Goal: Information Seeking & Learning: Learn about a topic

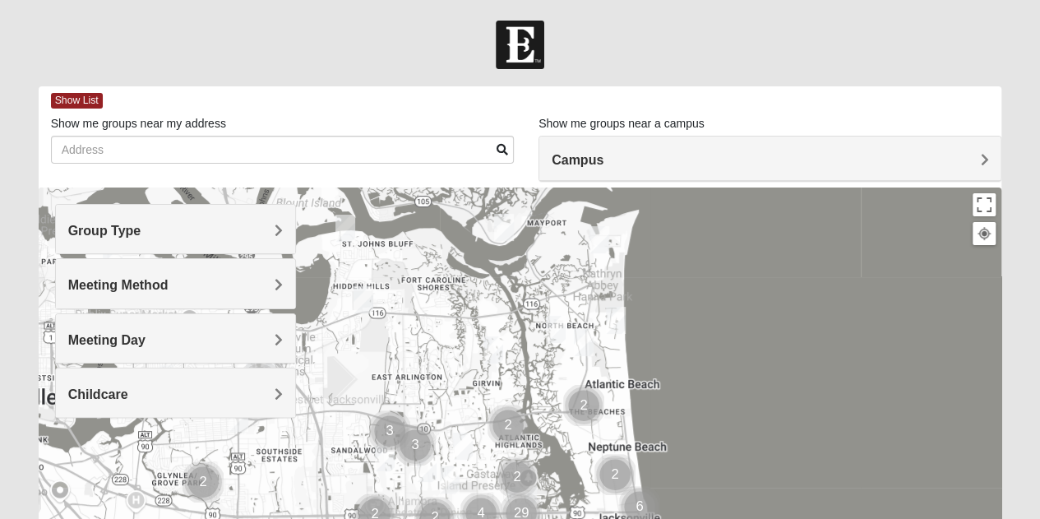
click at [620, 317] on img "Mixed Lammie 32233" at bounding box center [616, 320] width 20 height 27
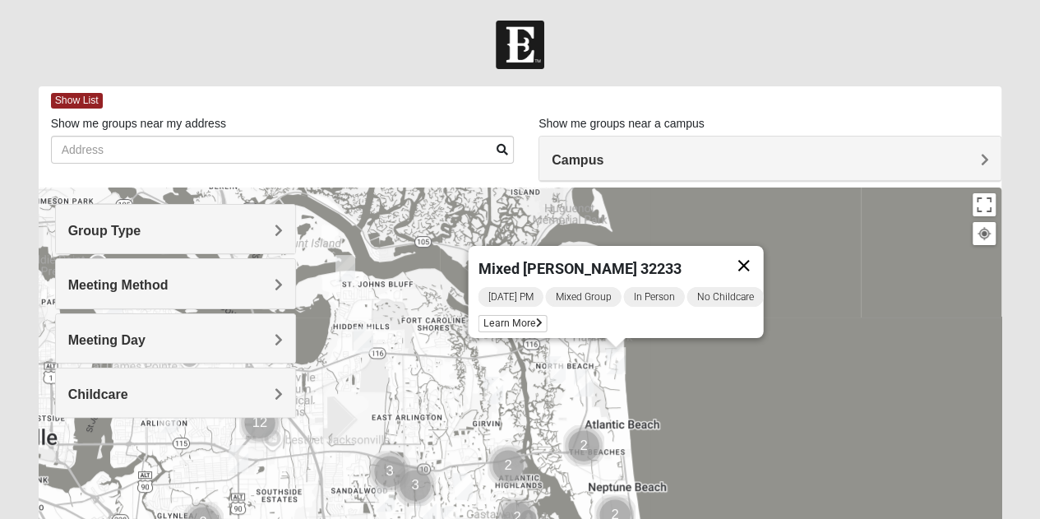
click at [753, 263] on button "Close" at bounding box center [742, 265] width 39 height 39
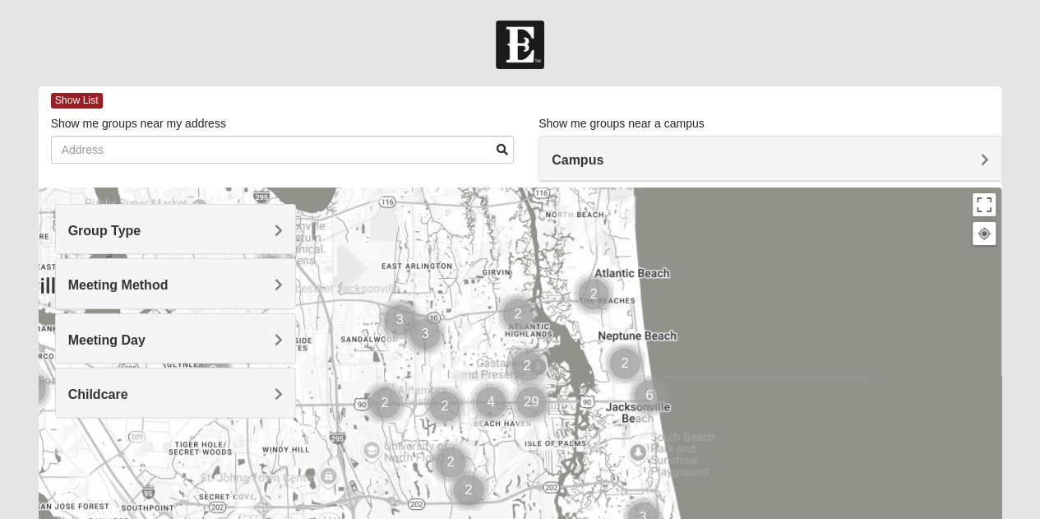
drag, startPoint x: 739, startPoint y: 417, endPoint x: 748, endPoint y: 284, distance: 133.5
click at [748, 284] on div at bounding box center [520, 516] width 963 height 658
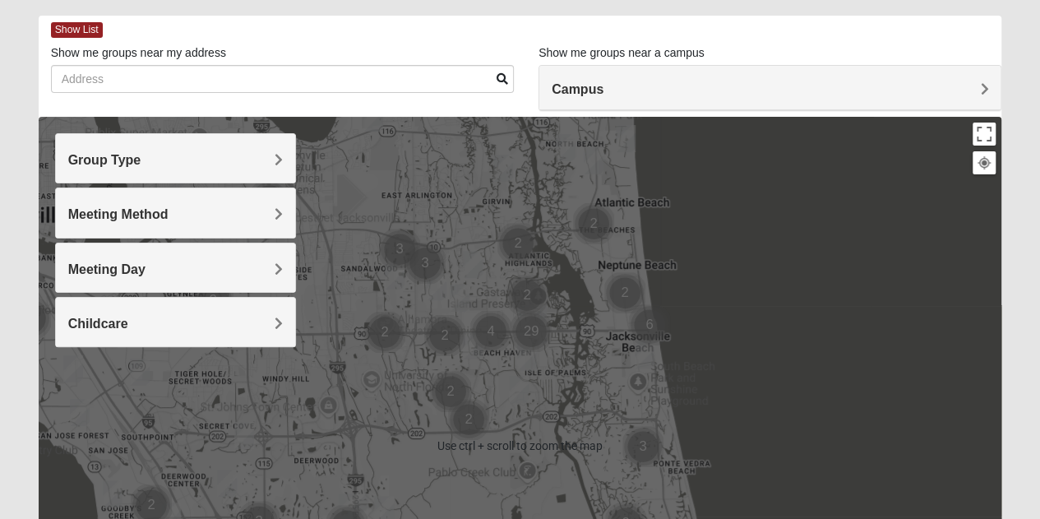
scroll to position [82, 0]
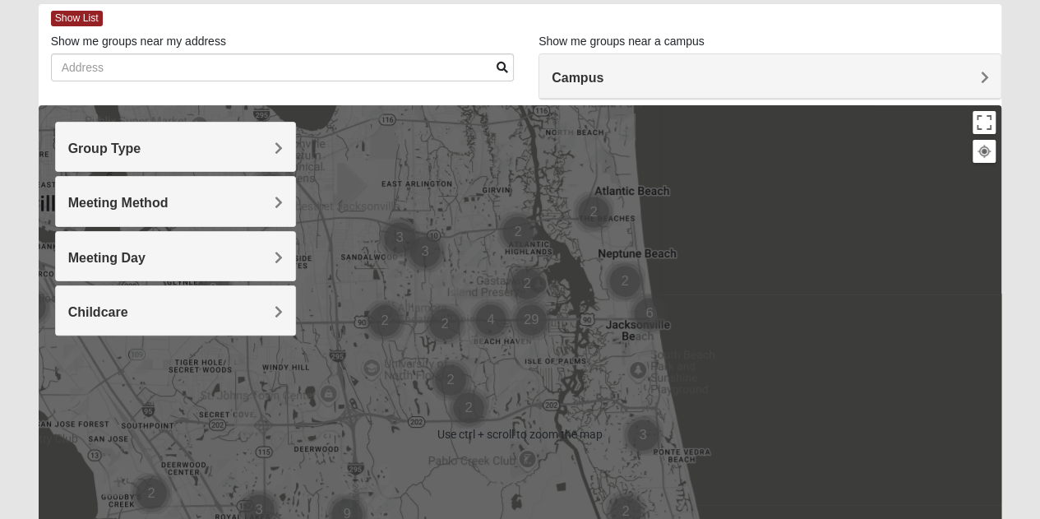
click at [641, 348] on img "Womens Harnek/Holterman 32250" at bounding box center [644, 343] width 20 height 27
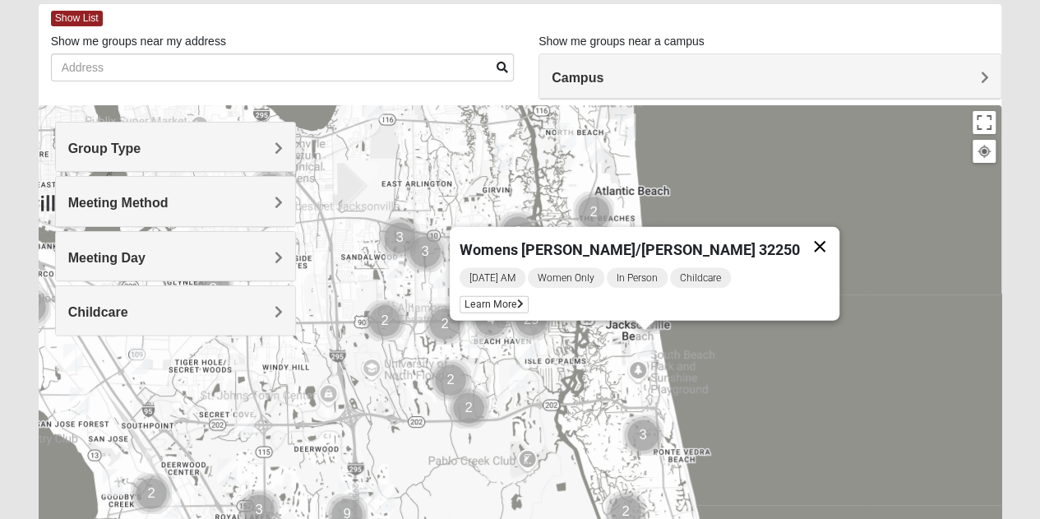
click at [800, 239] on button "Close" at bounding box center [819, 246] width 39 height 39
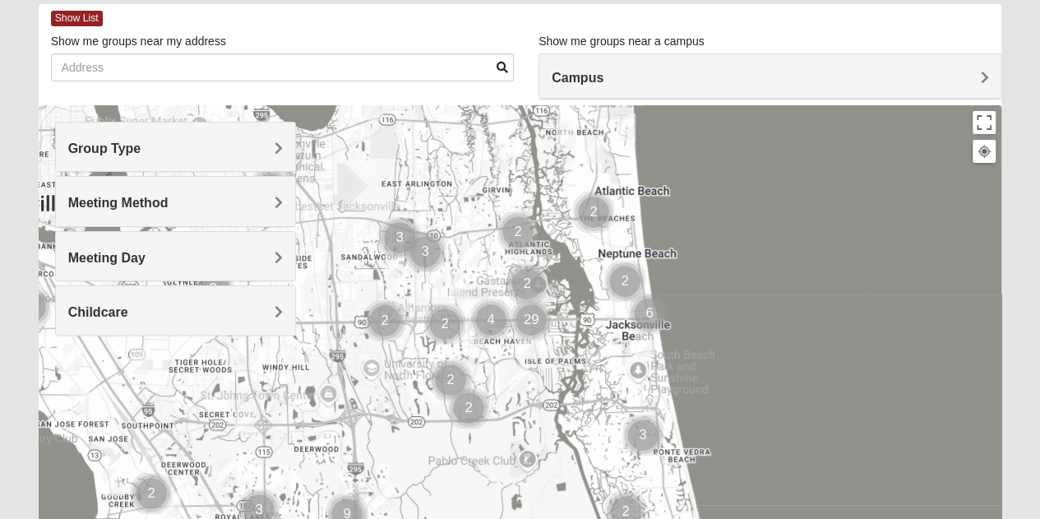
click at [641, 307] on img "Cluster of 6 groups" at bounding box center [649, 313] width 41 height 41
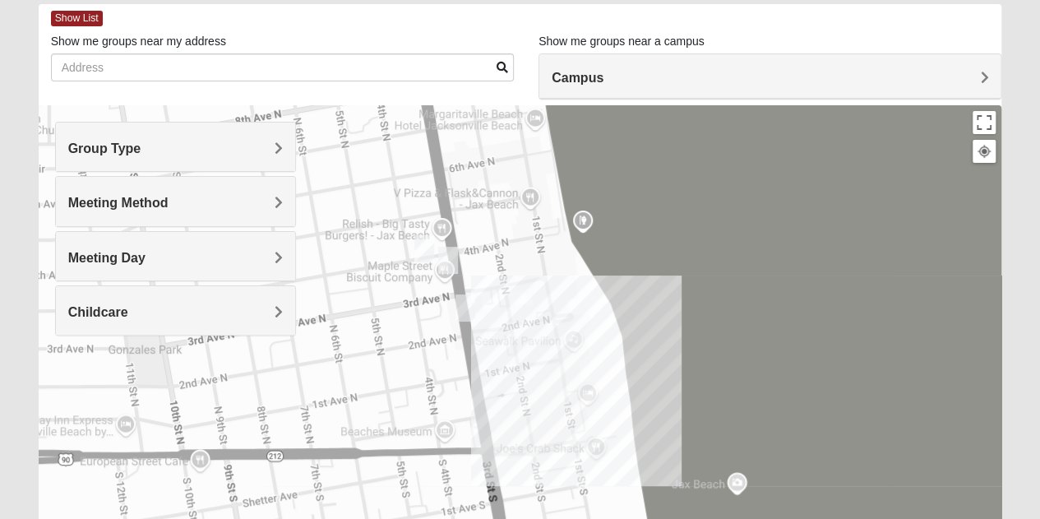
click at [533, 354] on div "To navigate, press the arrow keys." at bounding box center [520, 434] width 963 height 658
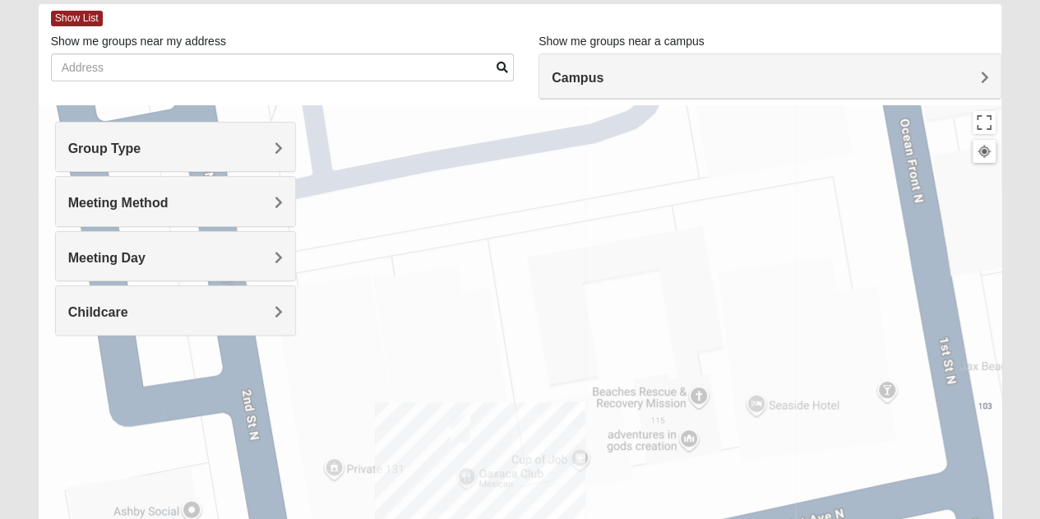
click at [578, 417] on img "Mens McLauchlan 32250" at bounding box center [574, 414] width 20 height 27
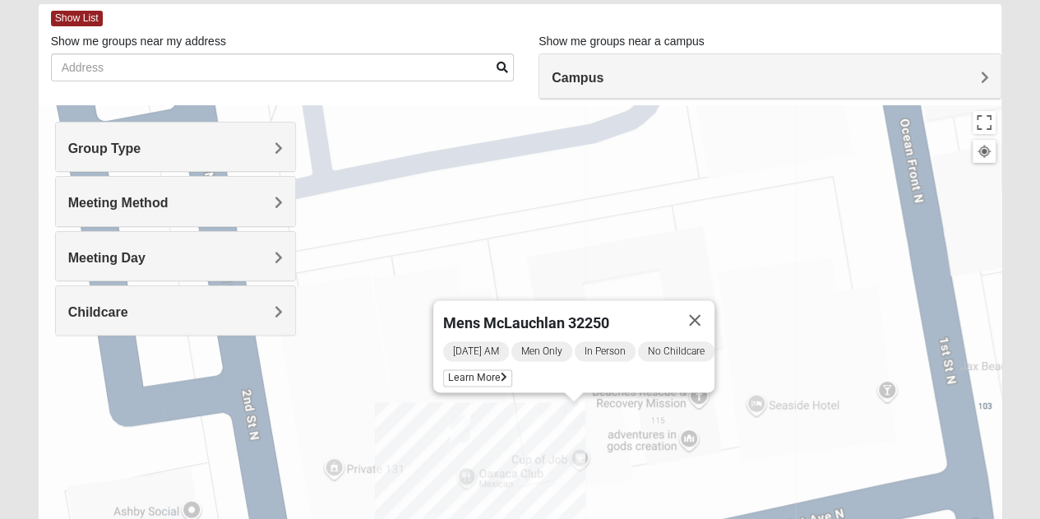
click at [459, 436] on img "Womens Sparkman/Flautt 32250" at bounding box center [460, 428] width 20 height 27
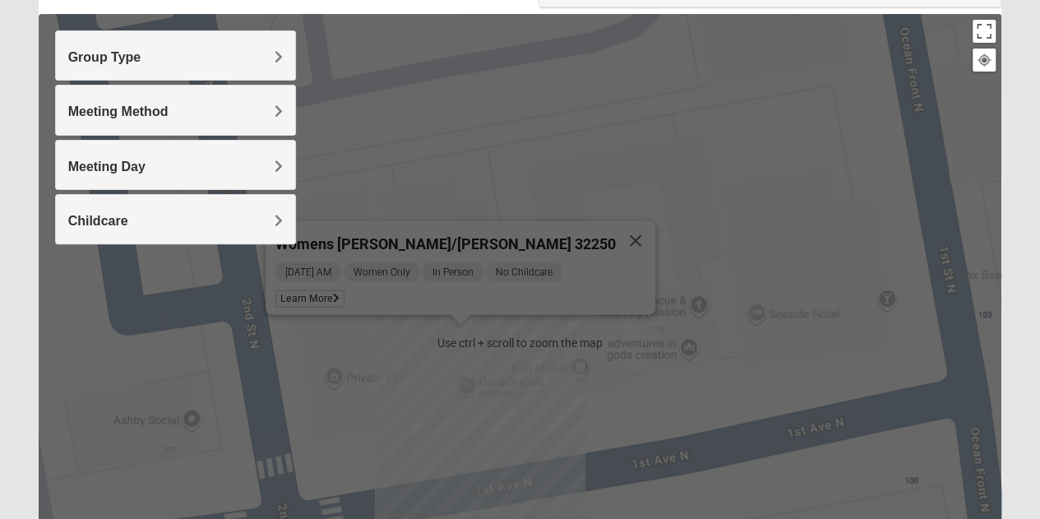
scroll to position [0, 0]
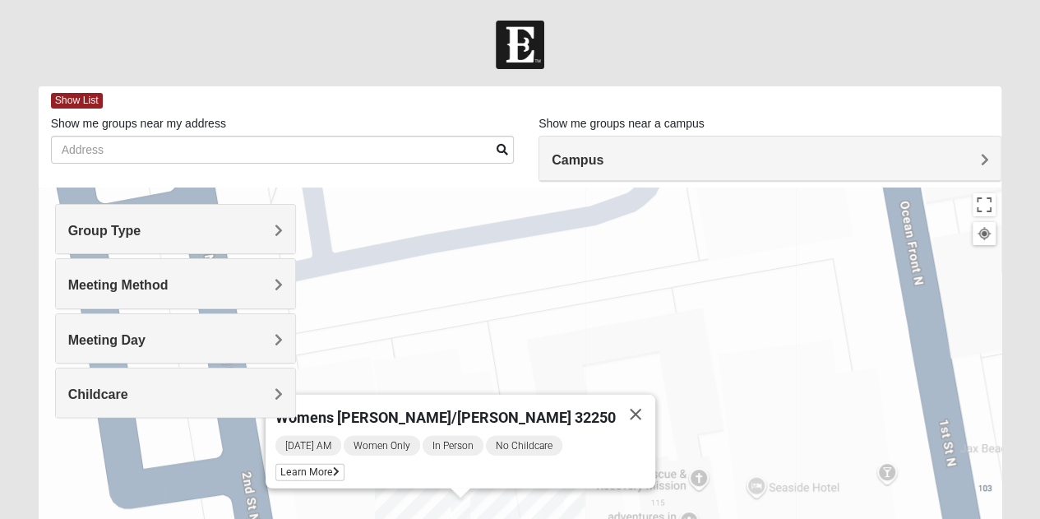
click at [173, 238] on h4 "Group Type" at bounding box center [175, 231] width 215 height 16
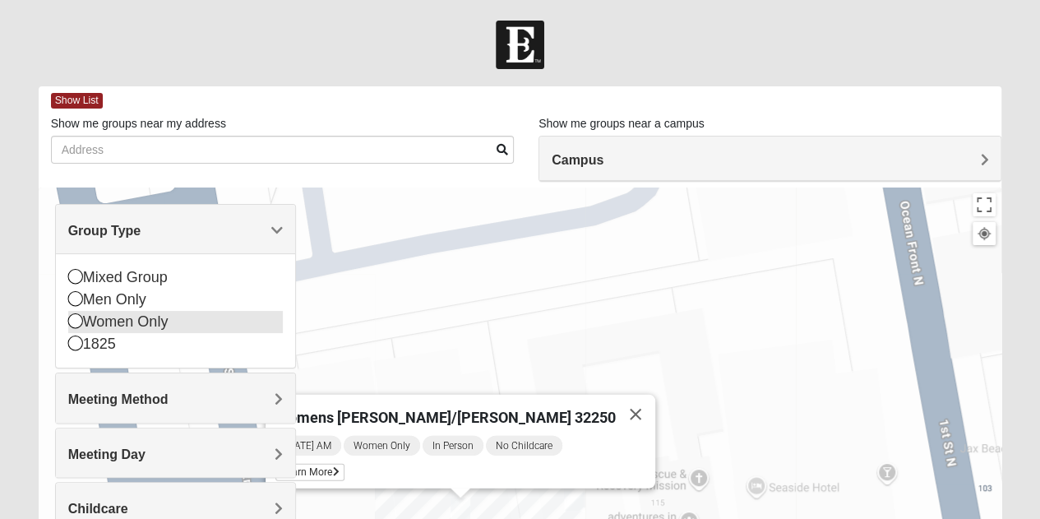
click at [137, 321] on div "Women Only" at bounding box center [175, 322] width 215 height 22
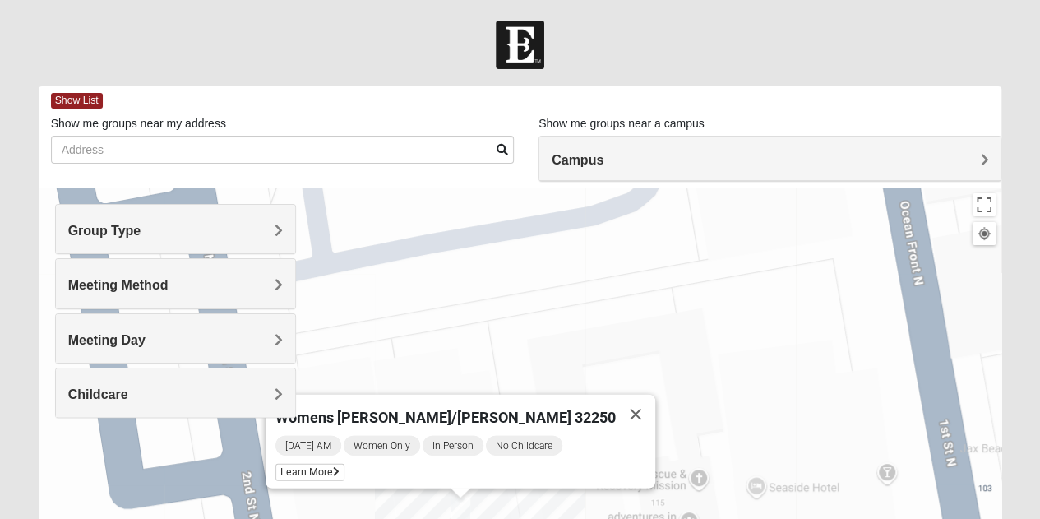
click at [193, 282] on h4 "Meeting Method" at bounding box center [175, 285] width 215 height 16
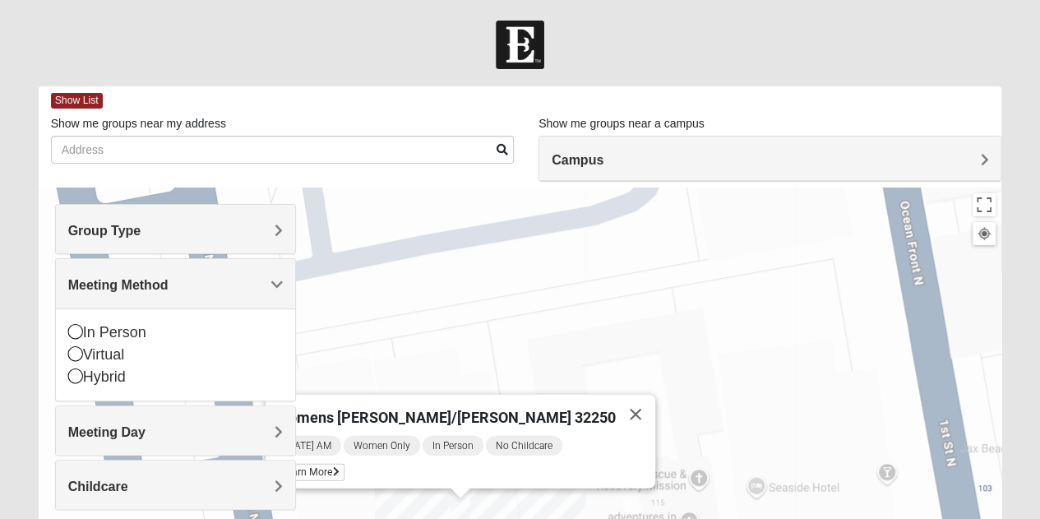
click at [189, 270] on div "Meeting Method" at bounding box center [175, 283] width 239 height 48
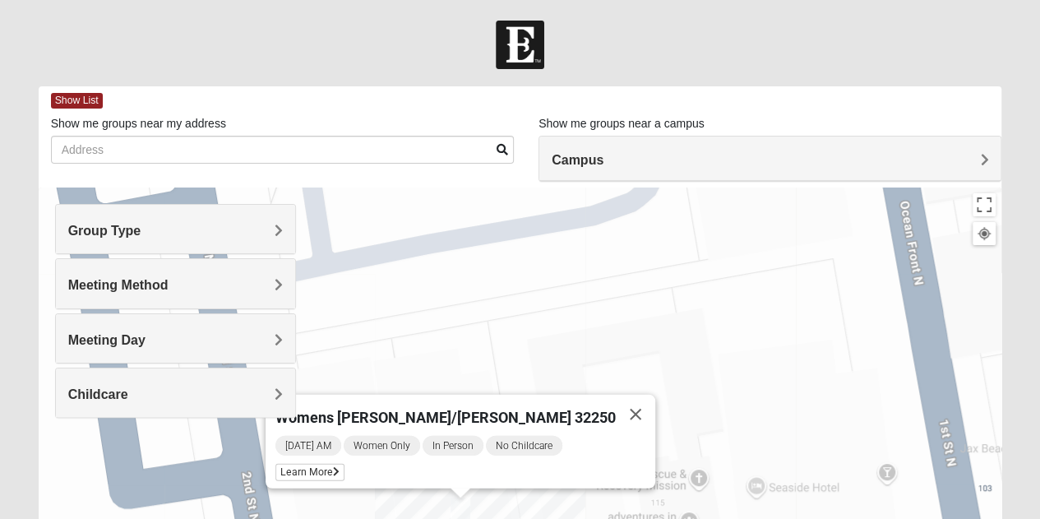
click at [164, 333] on h4 "Meeting Day" at bounding box center [175, 340] width 215 height 16
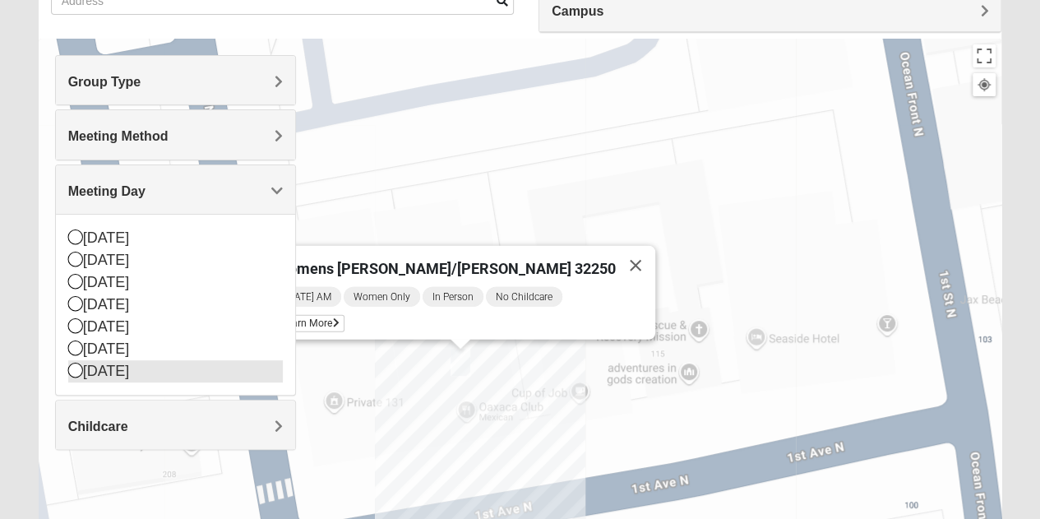
scroll to position [164, 0]
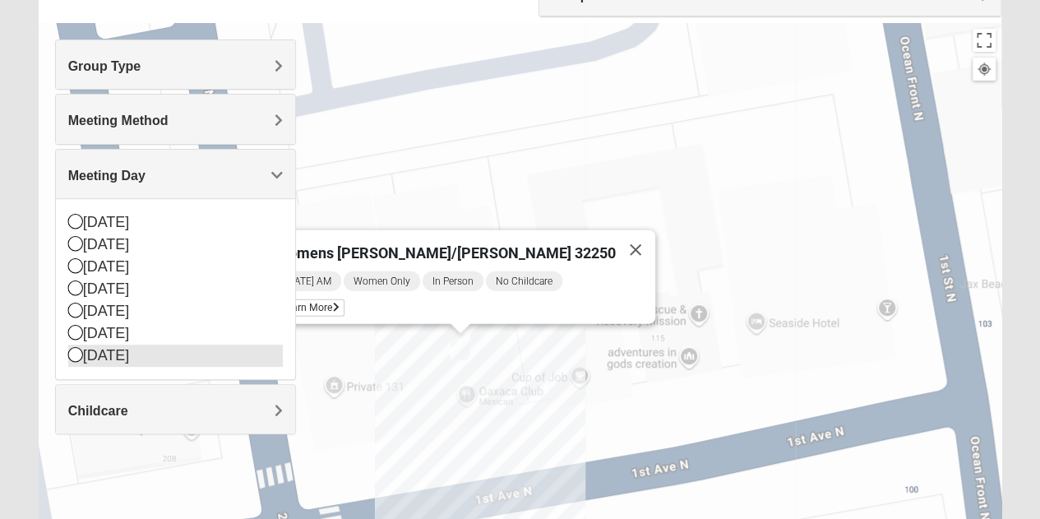
click at [76, 352] on icon at bounding box center [75, 354] width 15 height 15
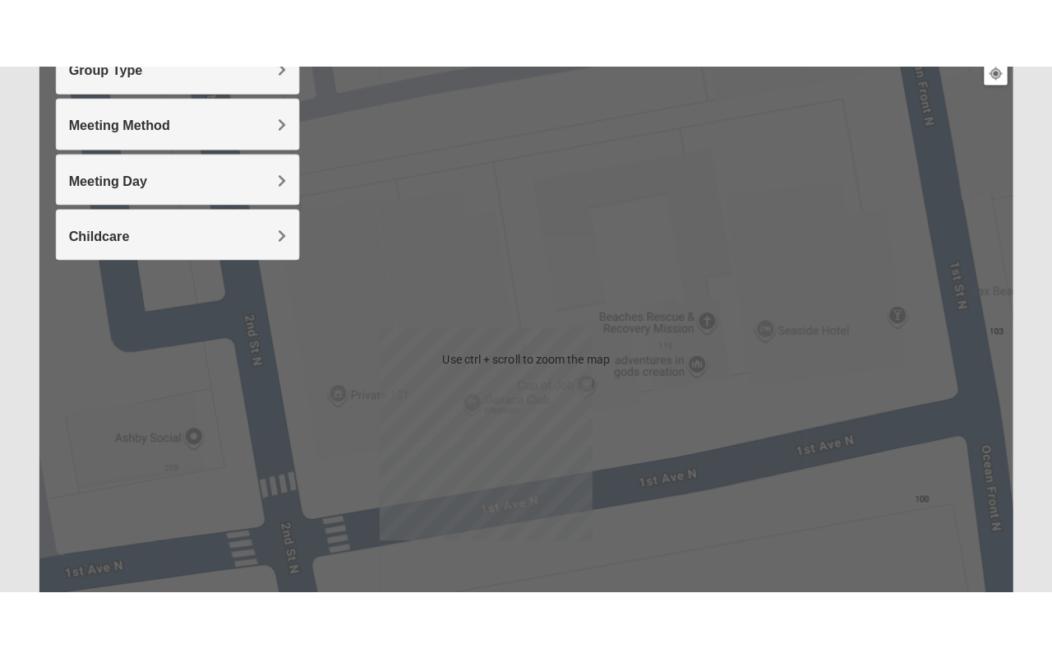
scroll to position [140, 0]
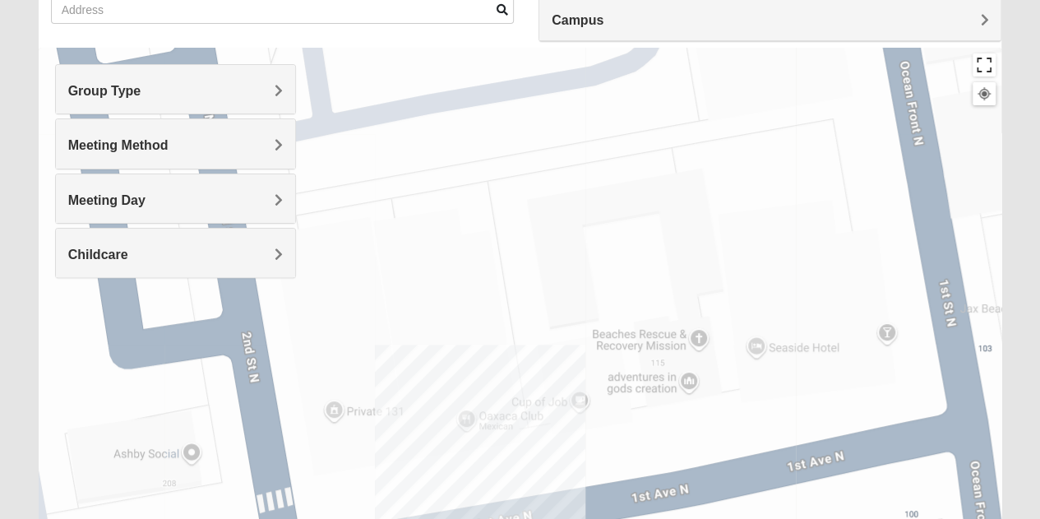
click at [988, 58] on button "Toggle fullscreen view" at bounding box center [983, 64] width 23 height 23
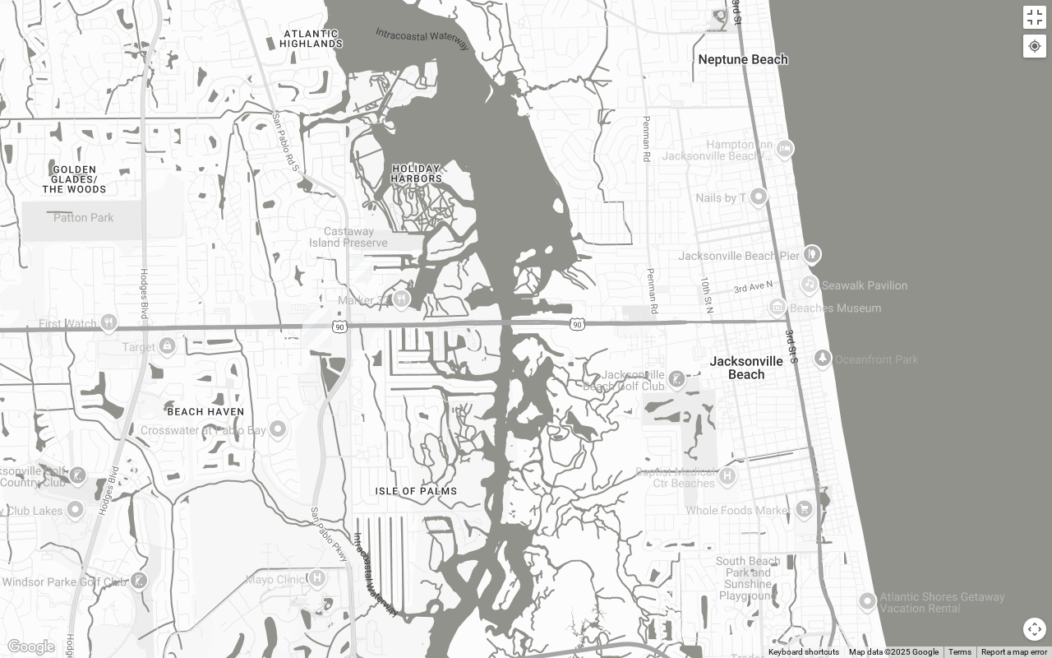
drag, startPoint x: 386, startPoint y: 300, endPoint x: 485, endPoint y: 340, distance: 106.5
click at [485, 340] on div at bounding box center [526, 329] width 1052 height 658
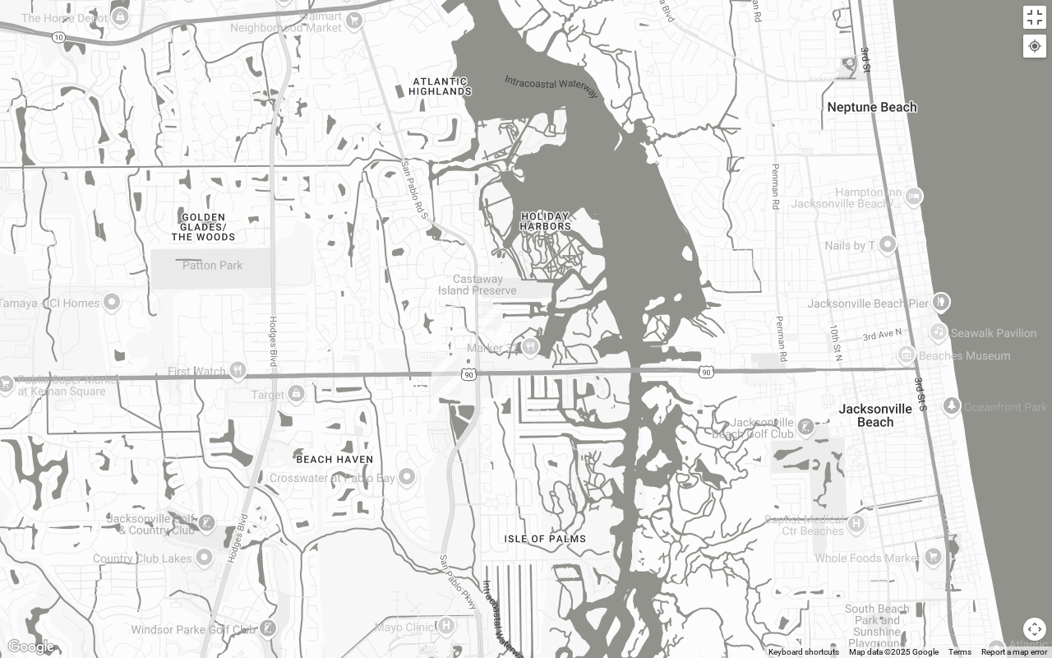
click at [447, 378] on img "San Pablo" at bounding box center [446, 375] width 30 height 39
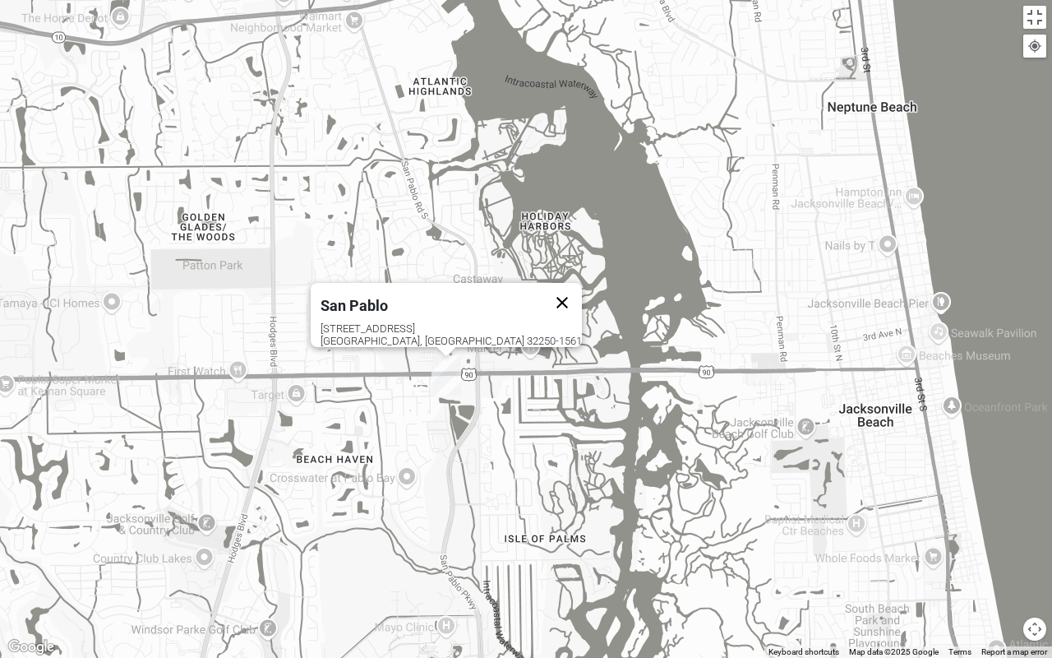
click at [542, 293] on button "Close" at bounding box center [561, 302] width 39 height 39
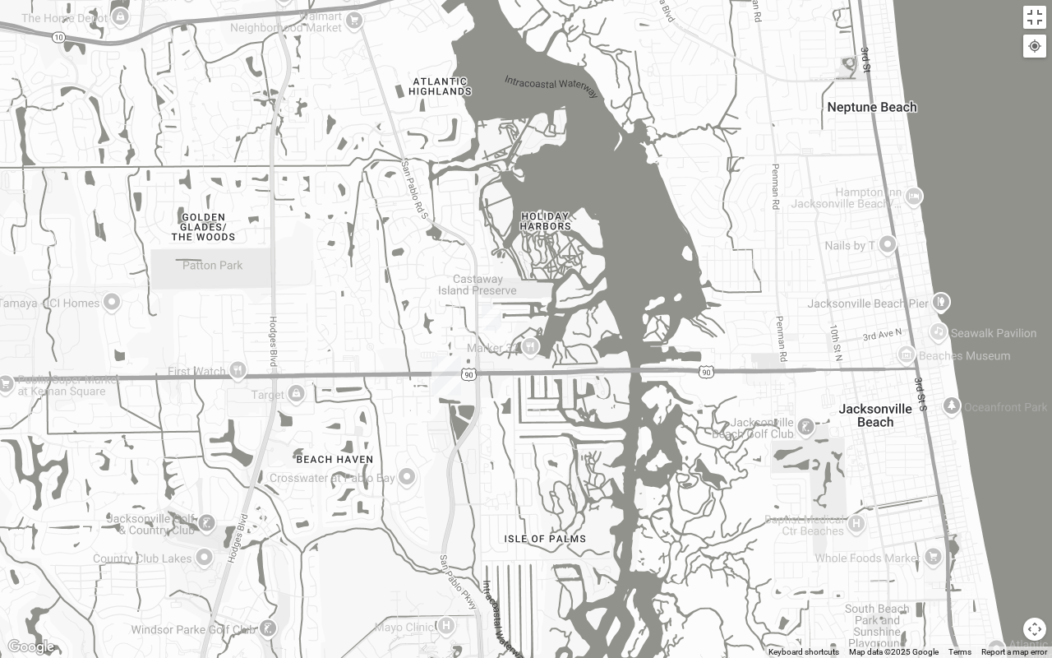
click at [490, 321] on img "Womens Hullinger 32224" at bounding box center [492, 316] width 20 height 27
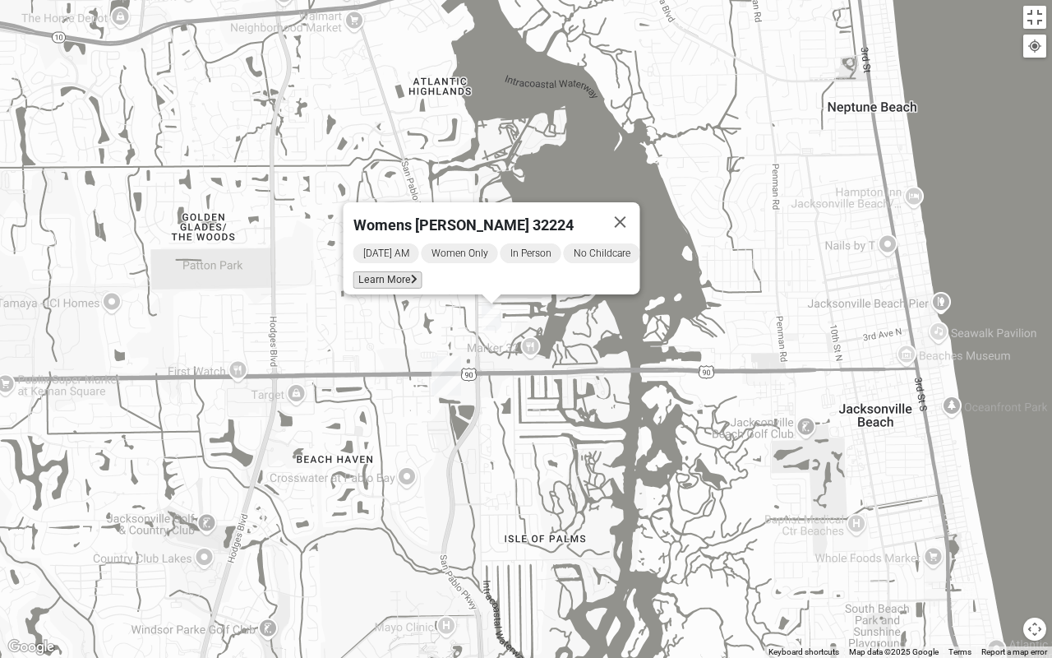
click at [401, 278] on span "Learn More" at bounding box center [387, 279] width 69 height 17
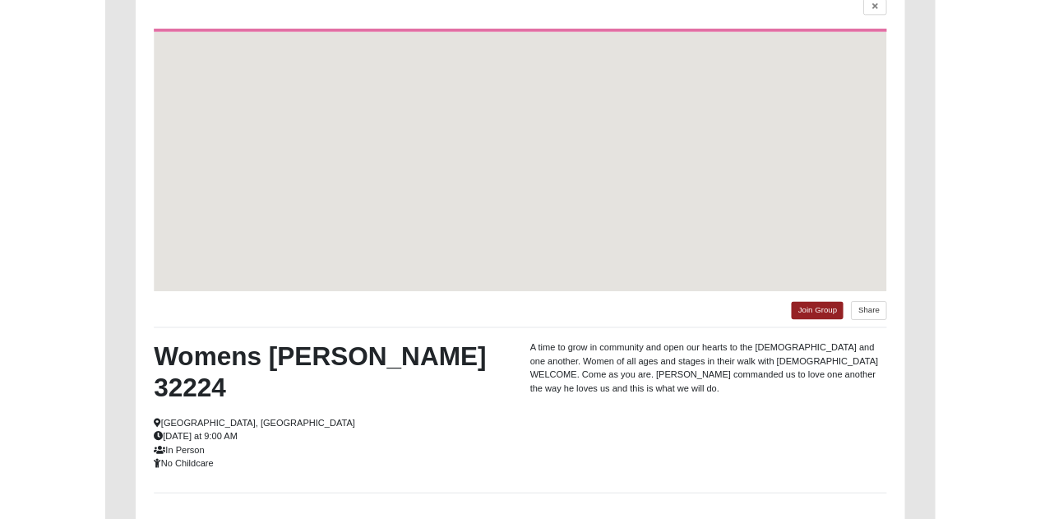
scroll to position [67, 0]
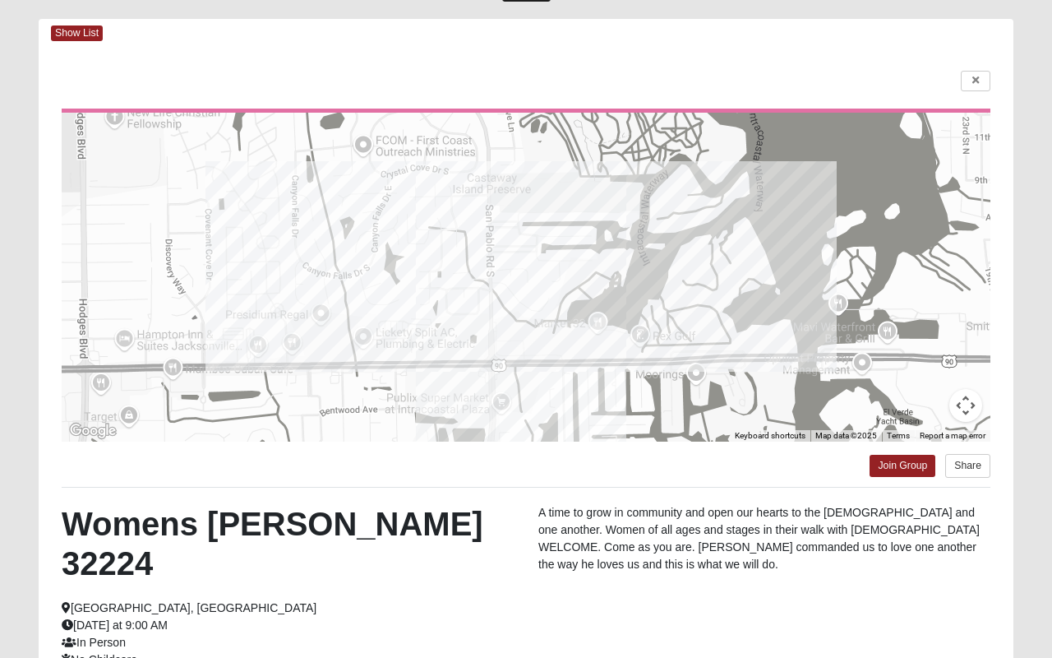
click at [962, 74] on html "Log In Find A Group Error Show List Loading Groups" at bounding box center [526, 396] width 1052 height 926
click at [967, 76] on html "Log In Find A Group Error Show List Loading Groups" at bounding box center [526, 396] width 1052 height 926
click at [981, 79] on html "Log In Find A Group Error Show List Loading Groups" at bounding box center [526, 396] width 1052 height 926
click at [85, 38] on html "Log In Find A Group Error Show List Loading Groups" at bounding box center [526, 396] width 1052 height 926
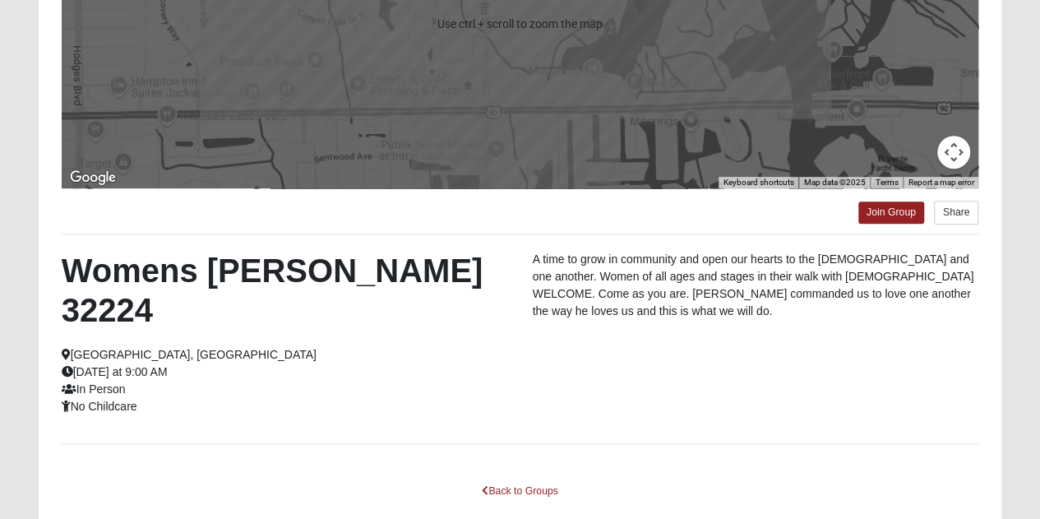
scroll to position [283, 0]
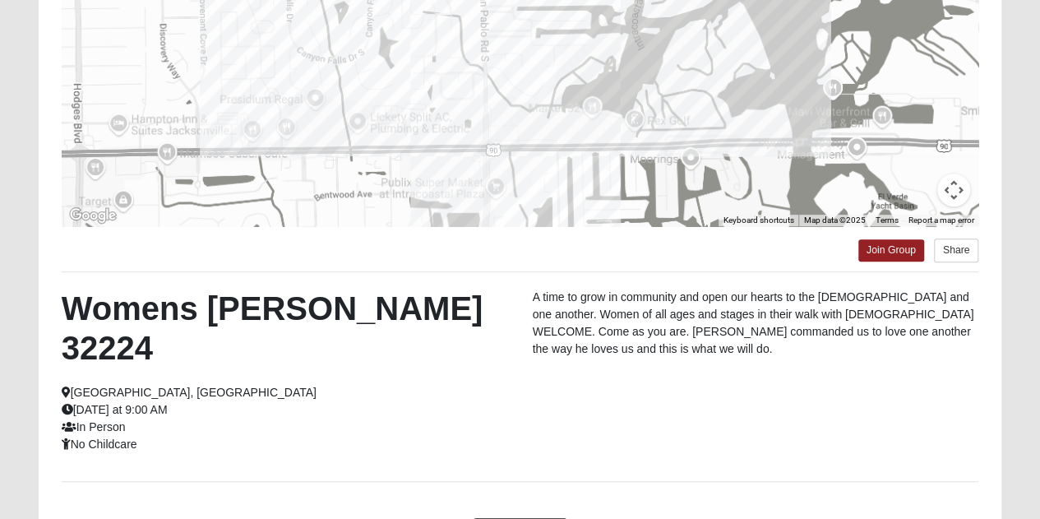
click at [527, 516] on link "Back to Groups" at bounding box center [519, 528] width 97 height 25
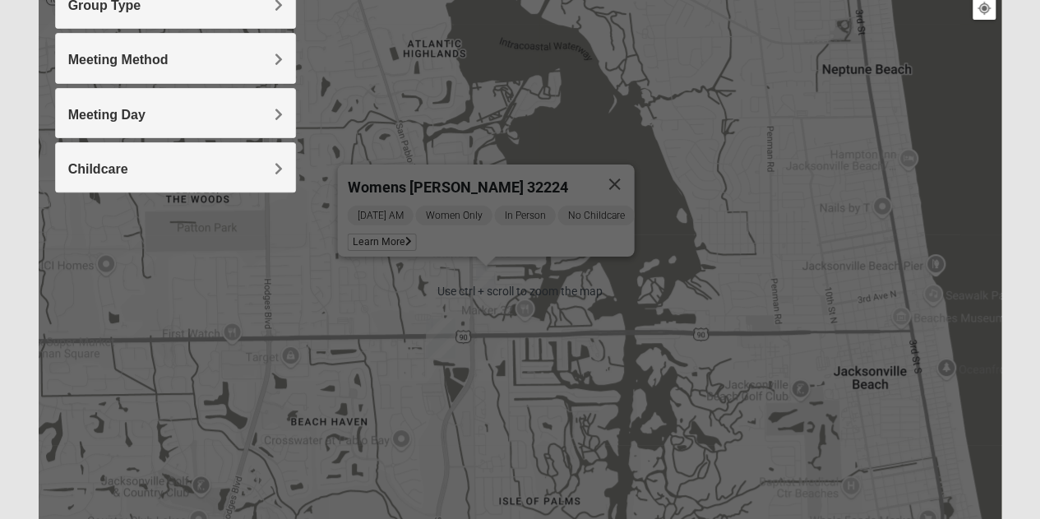
scroll to position [118, 0]
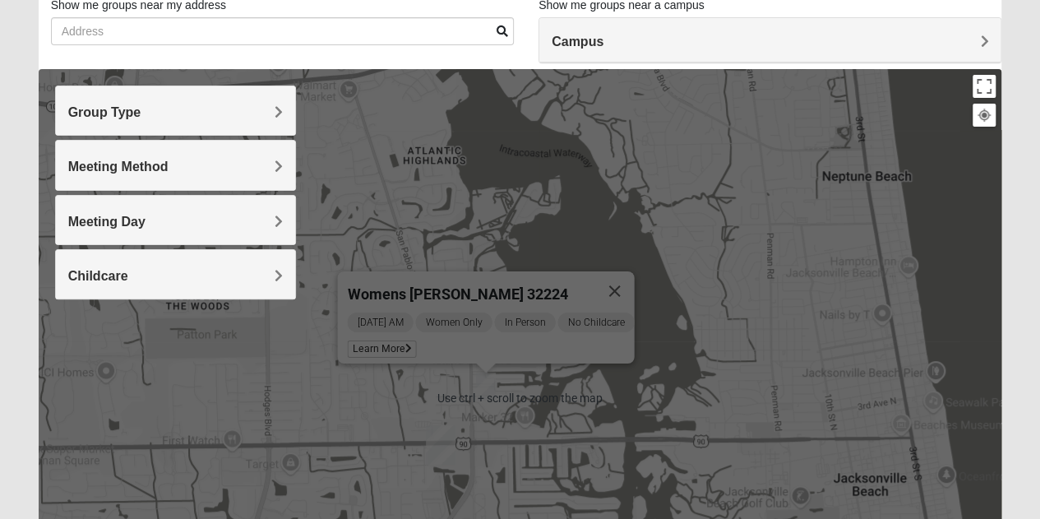
click at [169, 114] on h4 "Group Type" at bounding box center [175, 112] width 215 height 16
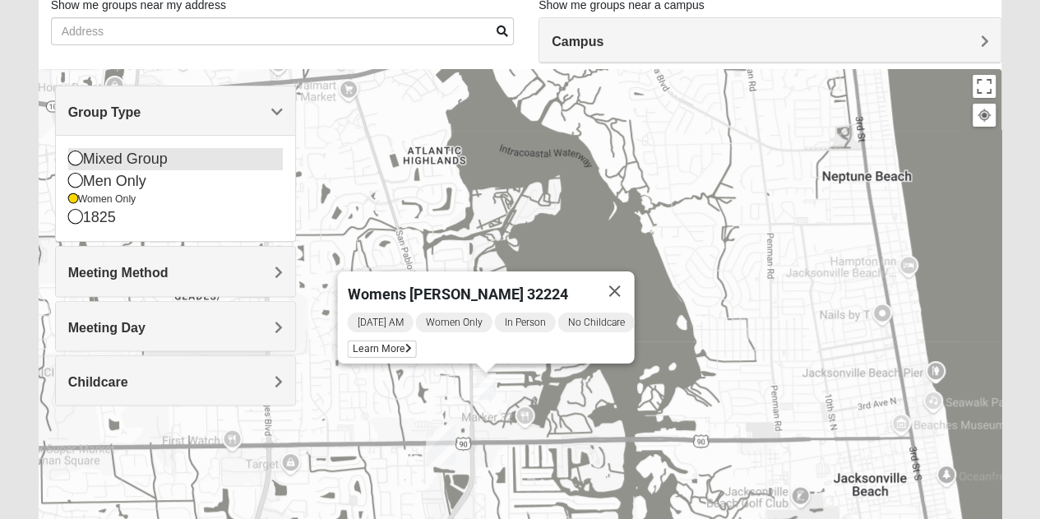
click at [77, 159] on icon at bounding box center [75, 157] width 15 height 15
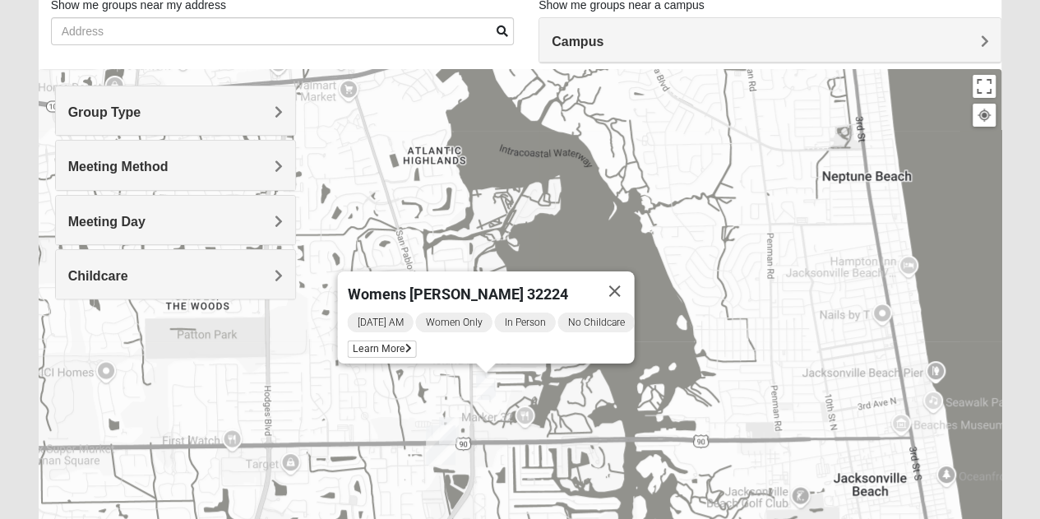
click at [234, 113] on h4 "Group Type" at bounding box center [175, 112] width 215 height 16
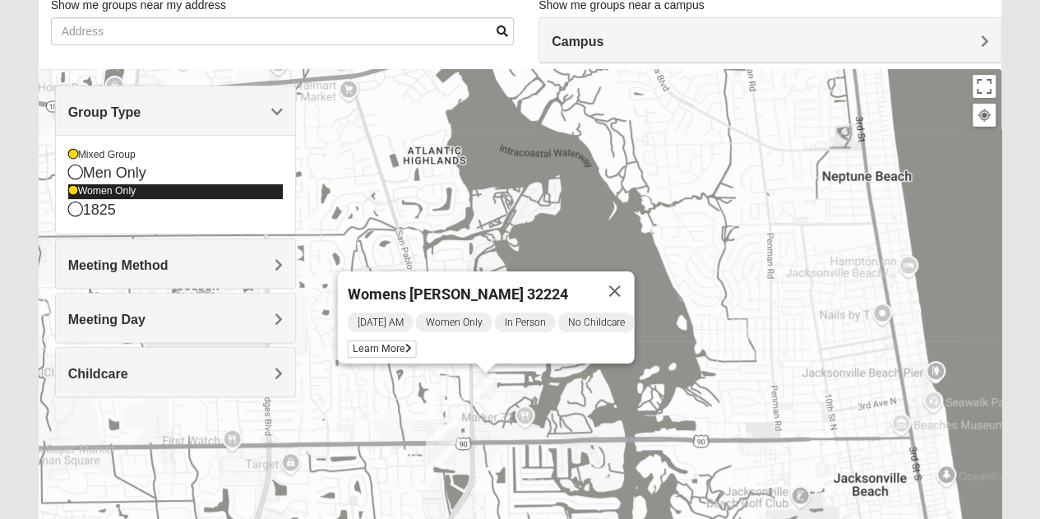
click at [77, 190] on icon at bounding box center [73, 191] width 10 height 10
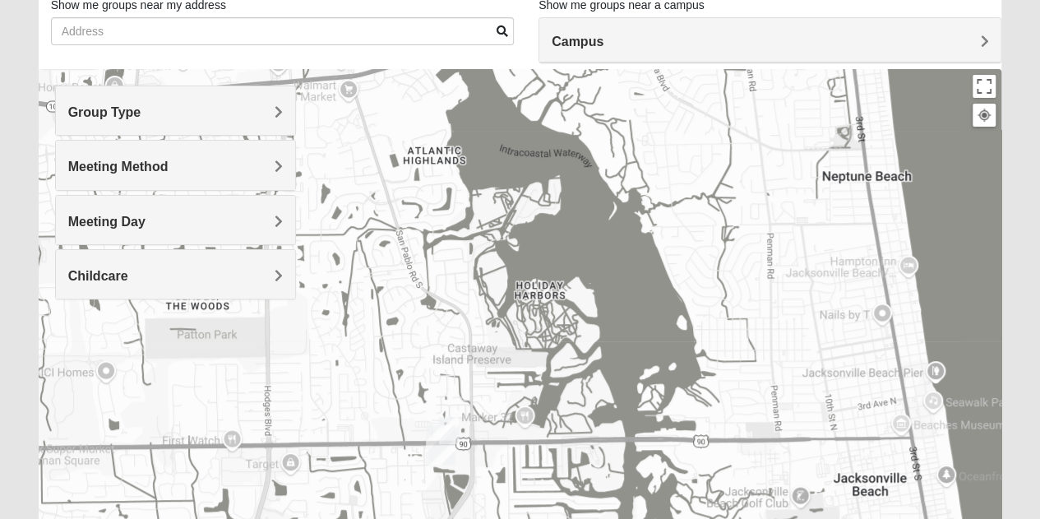
click at [194, 219] on h4 "Meeting Day" at bounding box center [175, 222] width 215 height 16
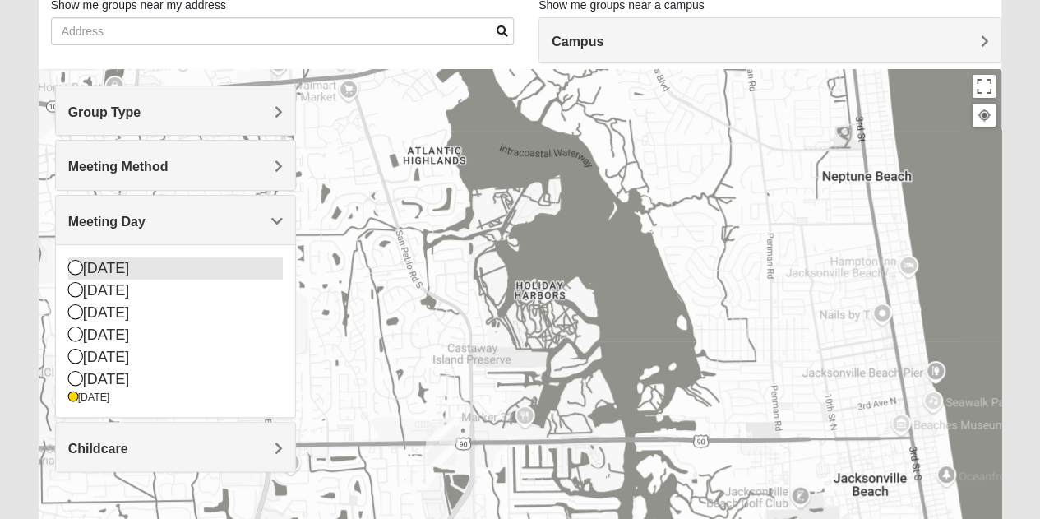
click at [72, 268] on icon at bounding box center [75, 267] width 15 height 15
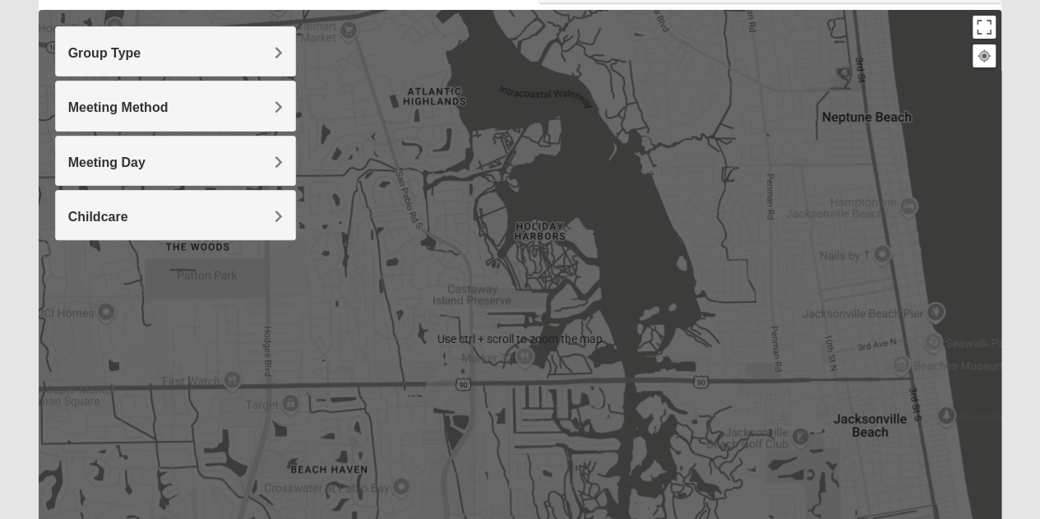
scroll to position [36, 0]
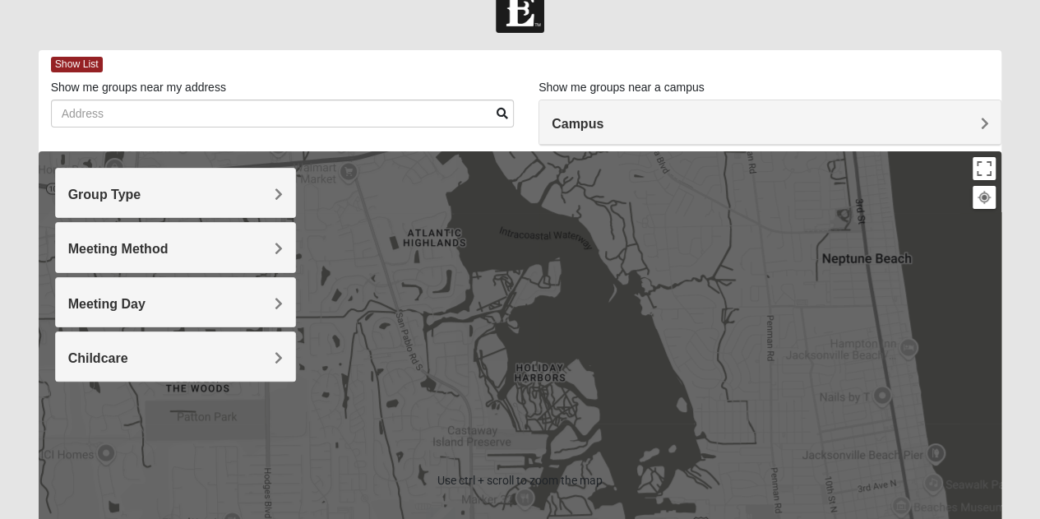
click at [192, 297] on h4 "Meeting Day" at bounding box center [175, 304] width 215 height 16
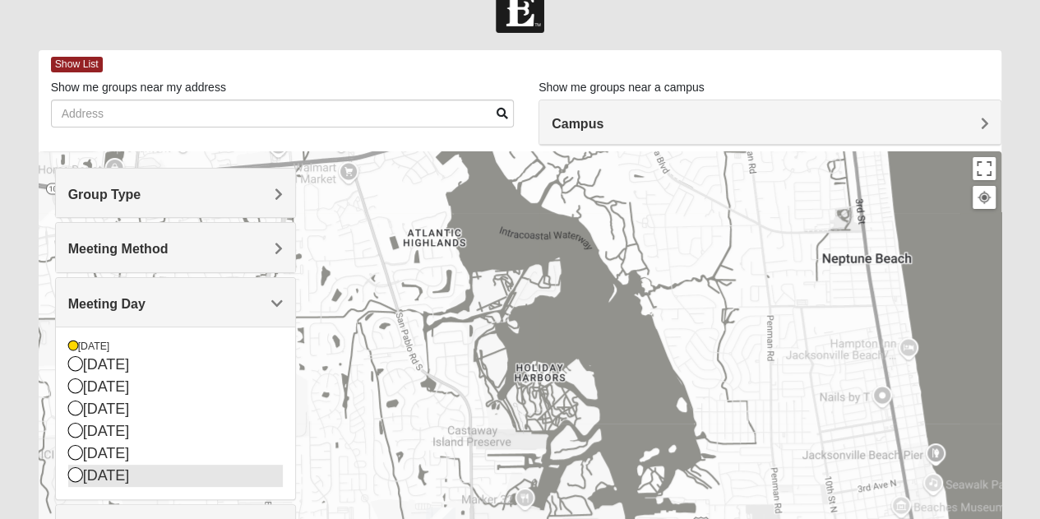
click at [69, 468] on icon at bounding box center [75, 474] width 15 height 15
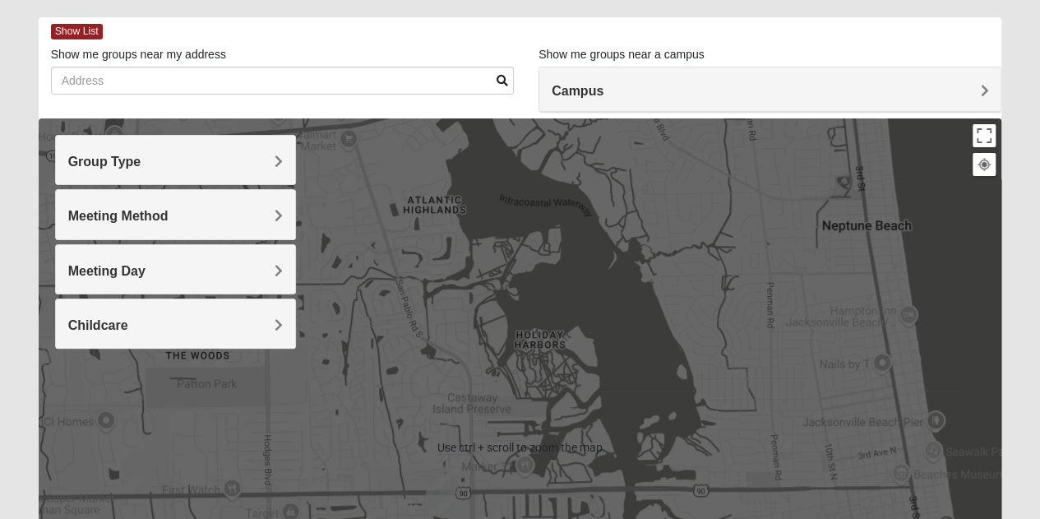
scroll to position [164, 0]
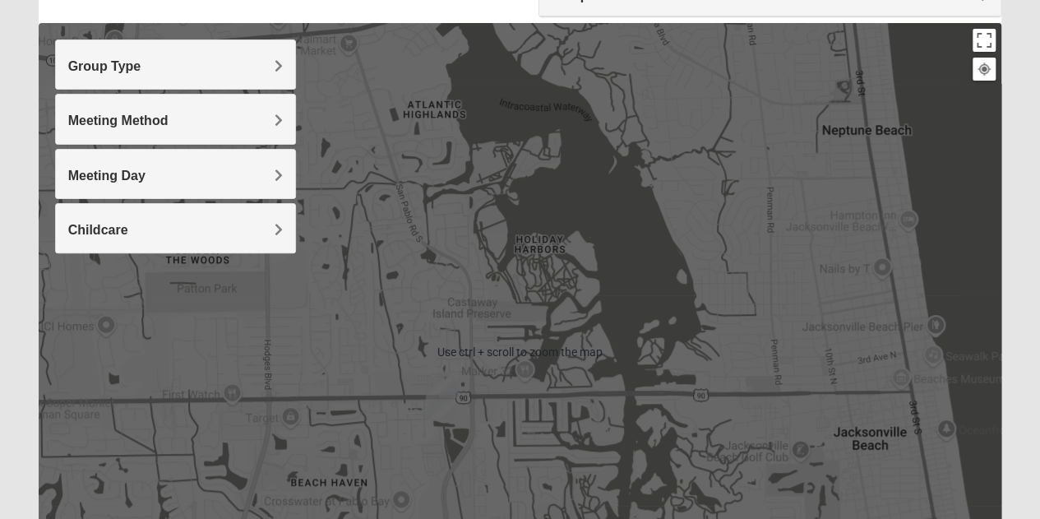
drag, startPoint x: 454, startPoint y: 431, endPoint x: 458, endPoint y: 418, distance: 13.8
click at [454, 430] on div at bounding box center [520, 352] width 963 height 658
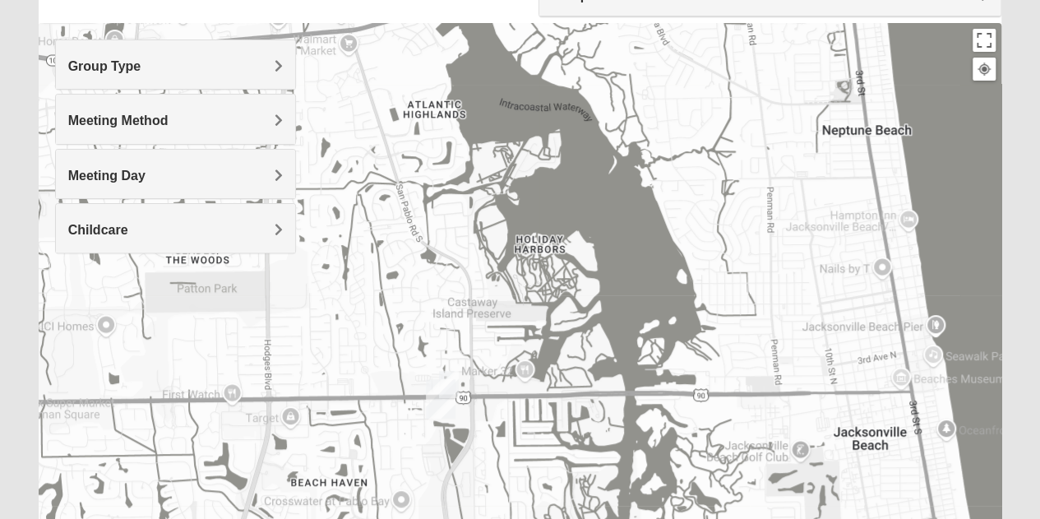
drag, startPoint x: 488, startPoint y: 381, endPoint x: 518, endPoint y: 342, distance: 48.7
click at [535, 335] on div at bounding box center [520, 352] width 963 height 658
click at [457, 377] on img "Mixed Robles 32250" at bounding box center [449, 384] width 20 height 27
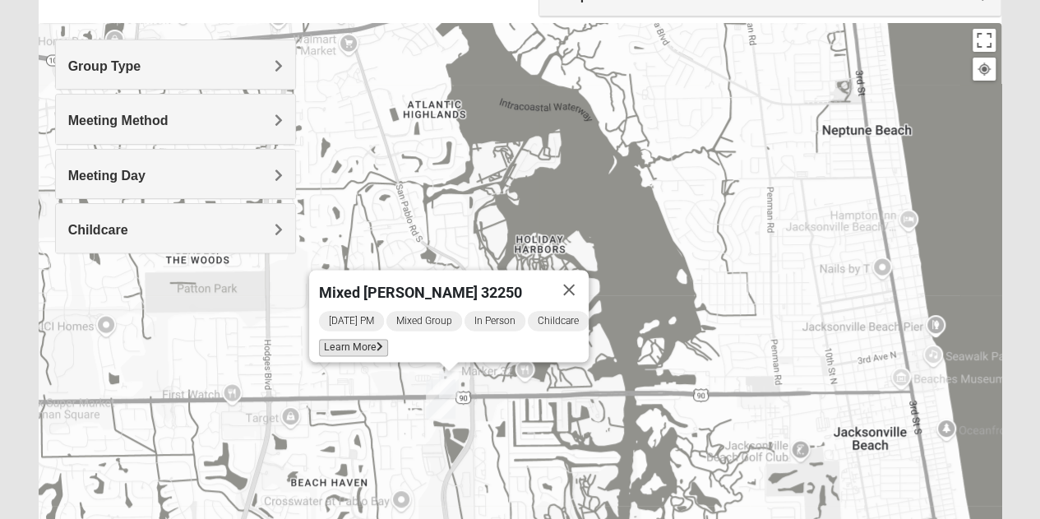
click at [355, 339] on span "Learn More" at bounding box center [353, 347] width 69 height 17
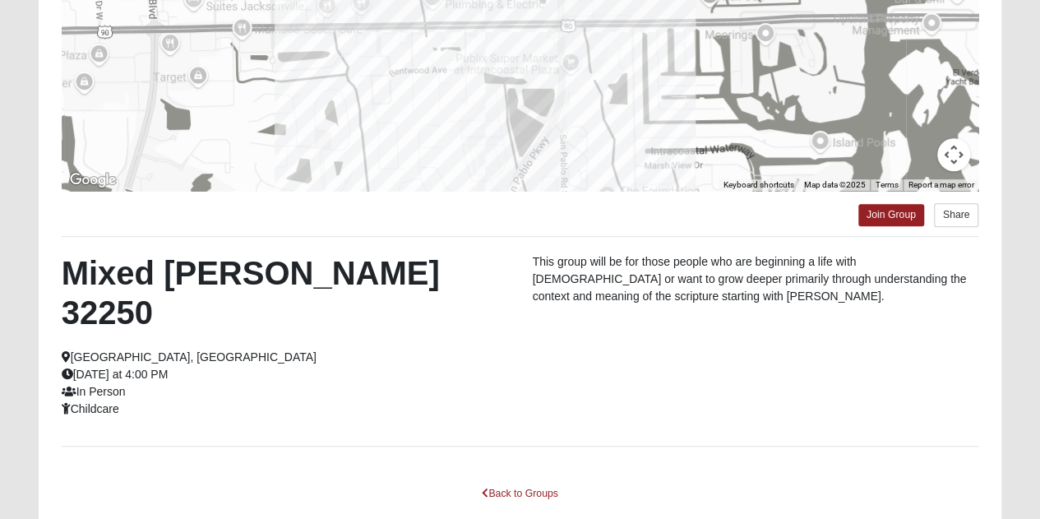
scroll to position [339, 0]
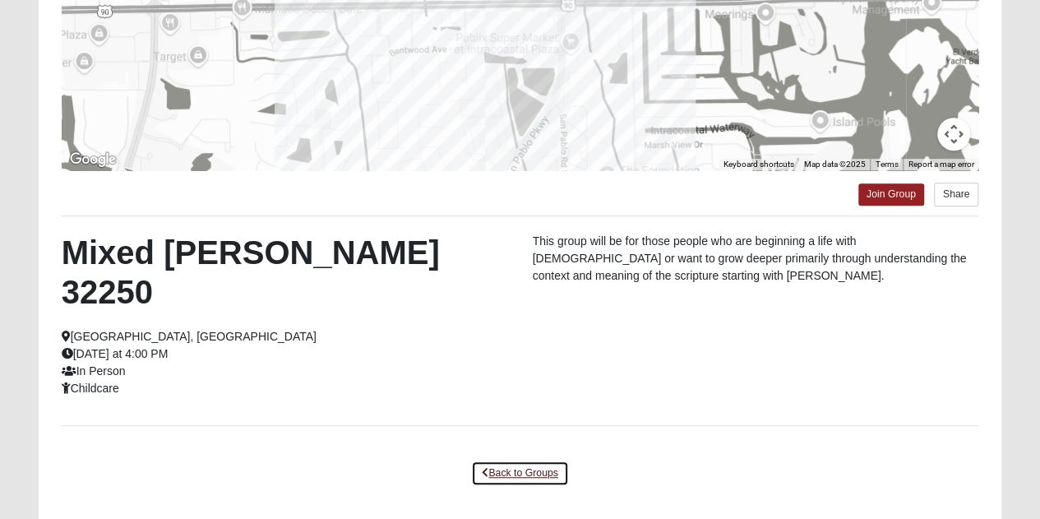
click at [519, 460] on link "Back to Groups" at bounding box center [519, 472] width 97 height 25
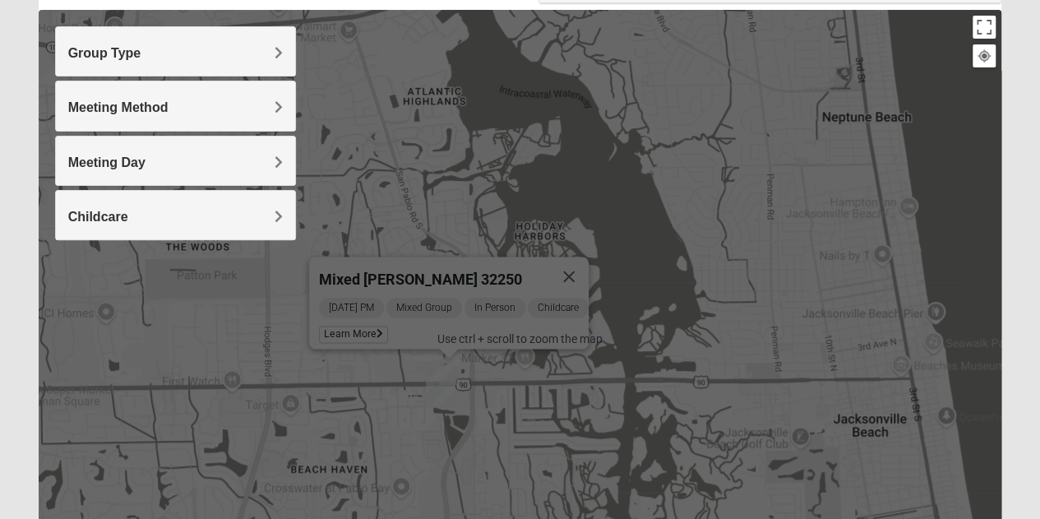
scroll to position [92, 0]
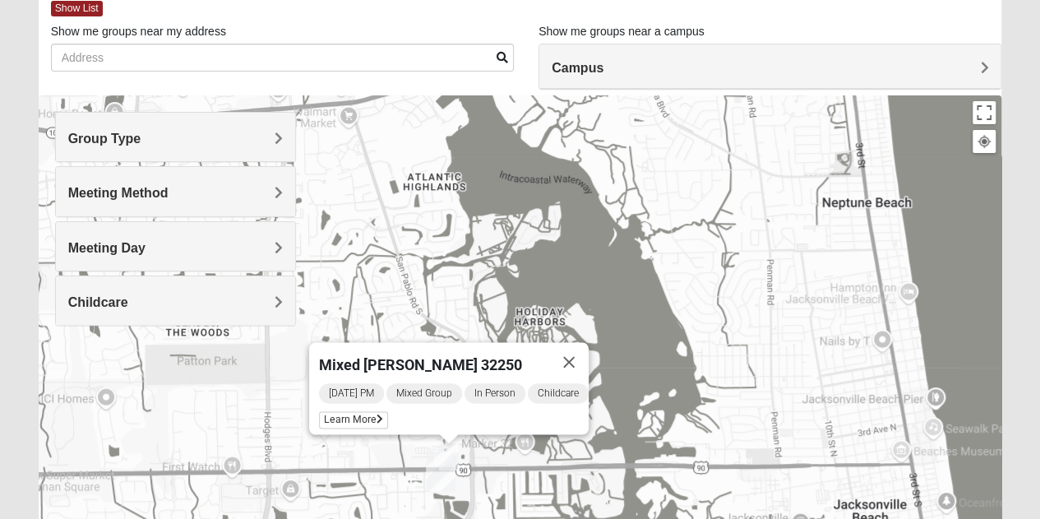
click at [176, 249] on h4 "Meeting Day" at bounding box center [175, 248] width 215 height 16
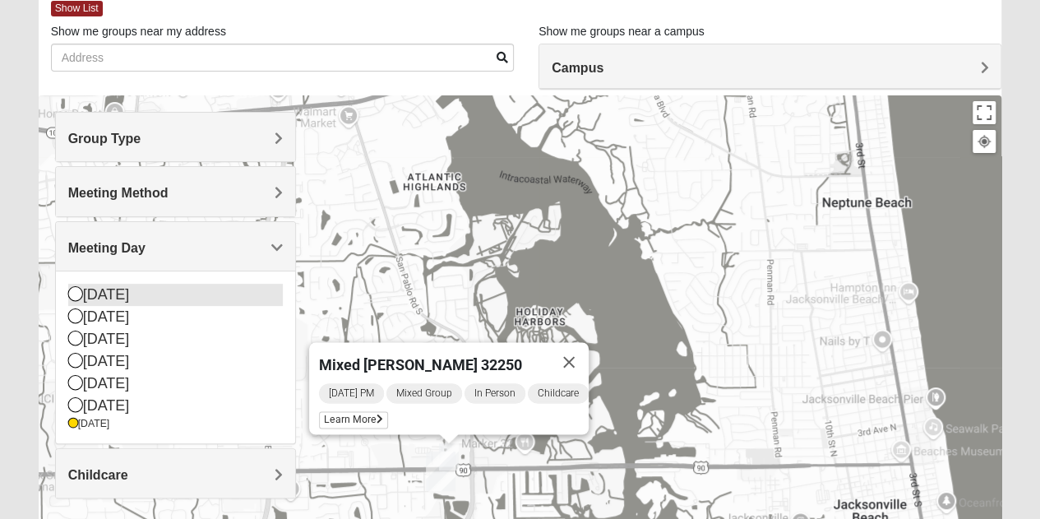
click at [72, 295] on icon at bounding box center [75, 293] width 15 height 15
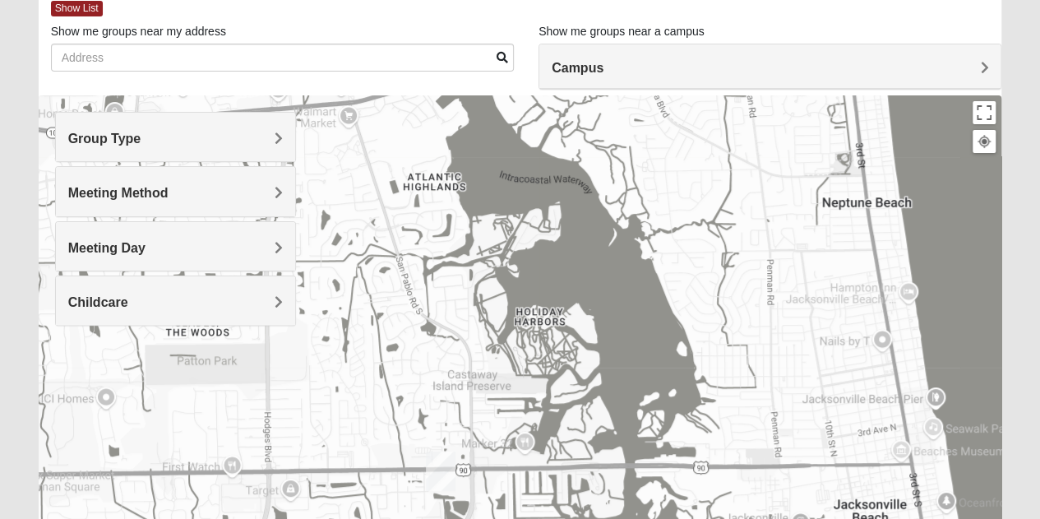
drag, startPoint x: 775, startPoint y: 302, endPoint x: 776, endPoint y: 224, distance: 78.9
click at [776, 224] on div at bounding box center [520, 424] width 963 height 658
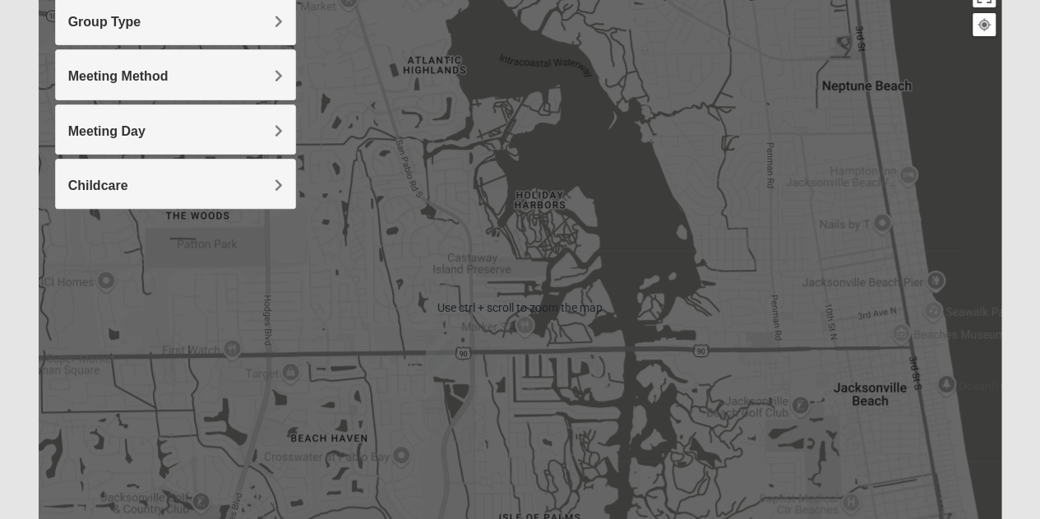
scroll to position [386, 0]
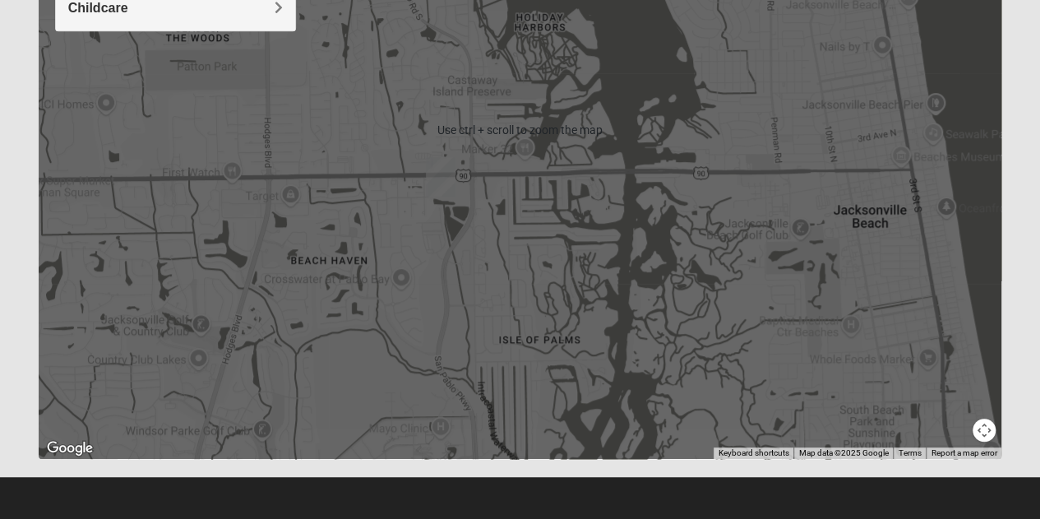
click at [986, 434] on button "Map camera controls" at bounding box center [983, 429] width 23 height 23
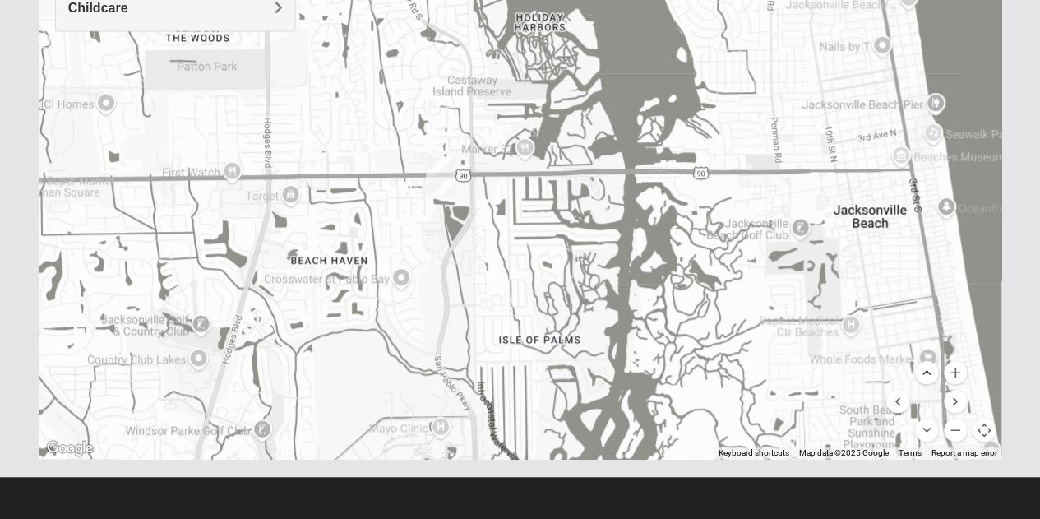
click at [931, 367] on button "Move up" at bounding box center [926, 372] width 23 height 23
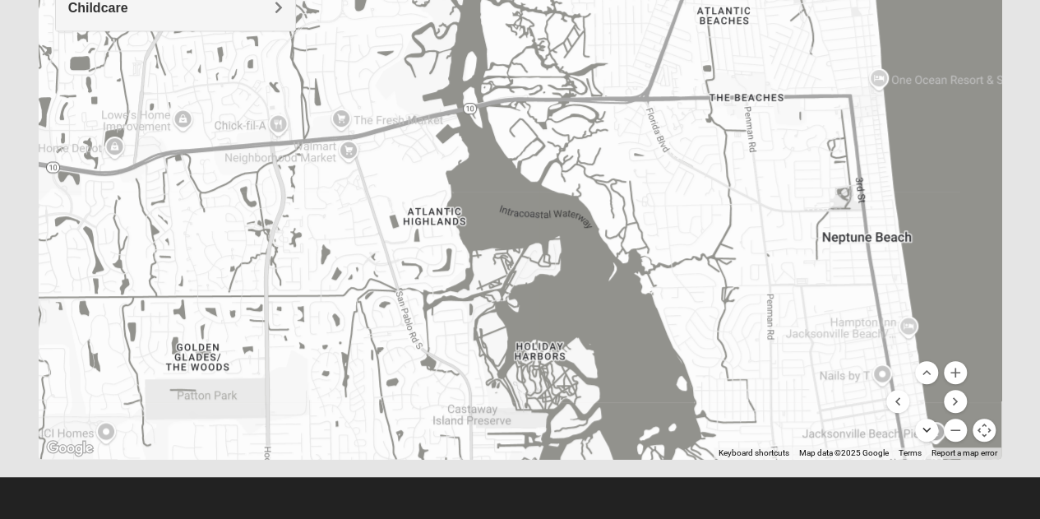
click at [934, 428] on button "Move down" at bounding box center [926, 429] width 23 height 23
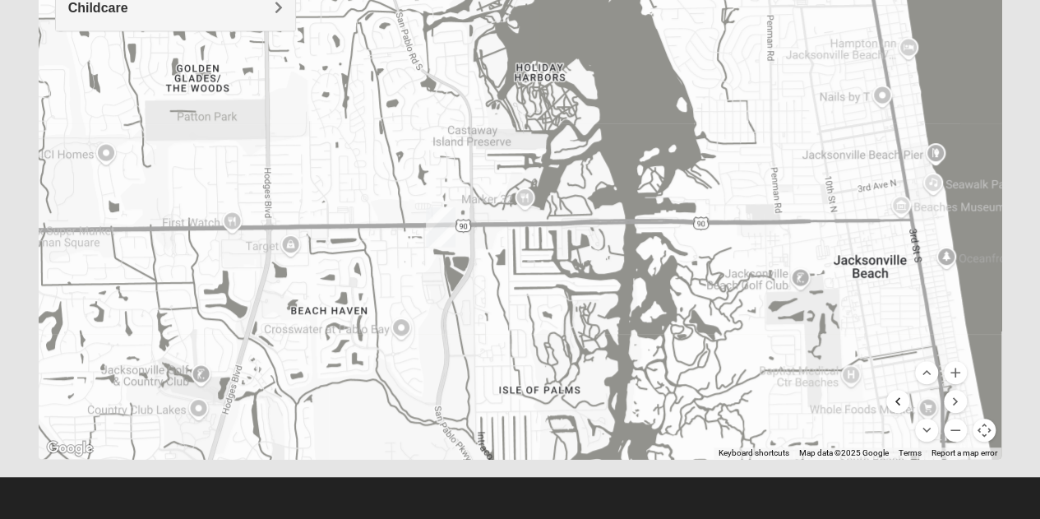
click at [902, 397] on button "Move left" at bounding box center [897, 401] width 23 height 23
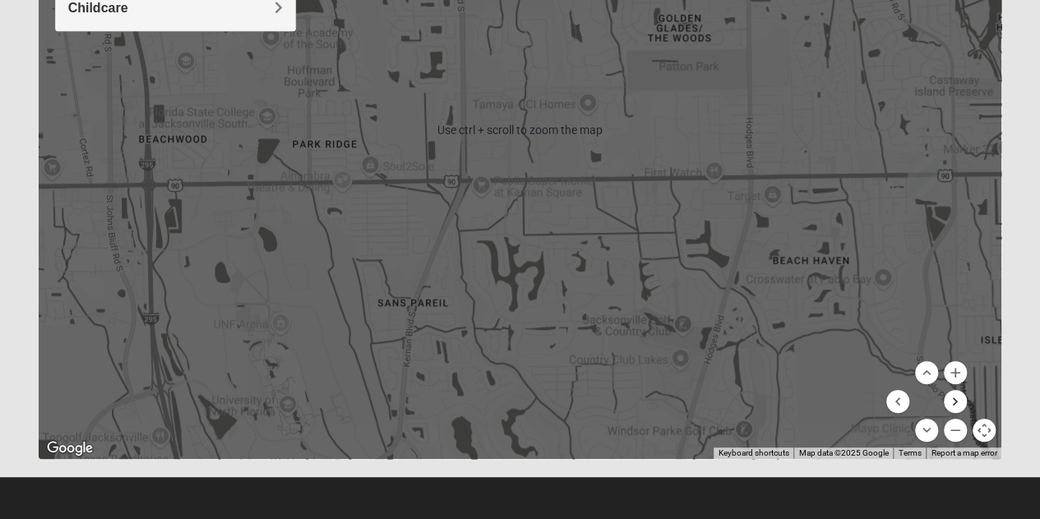
click at [961, 399] on button "Move right" at bounding box center [955, 401] width 23 height 23
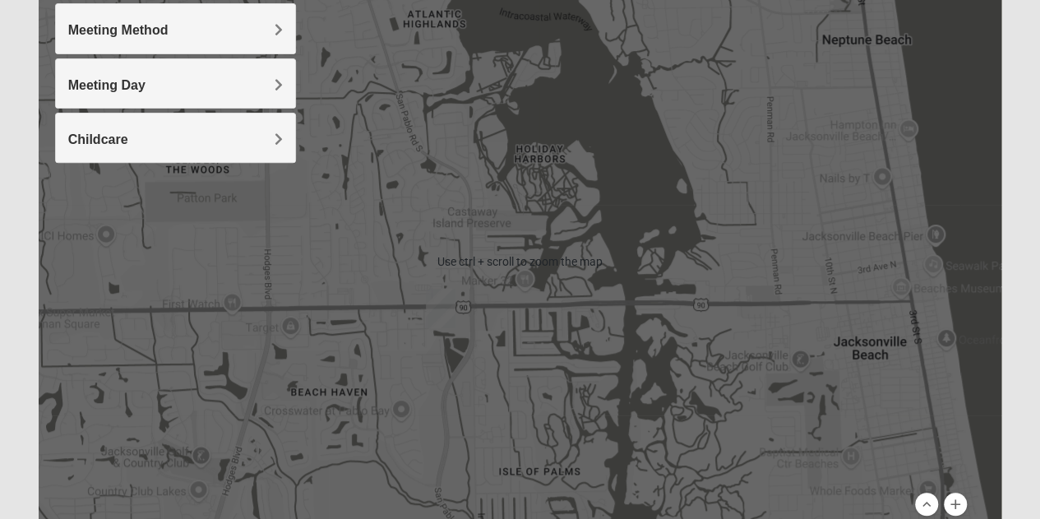
scroll to position [140, 0]
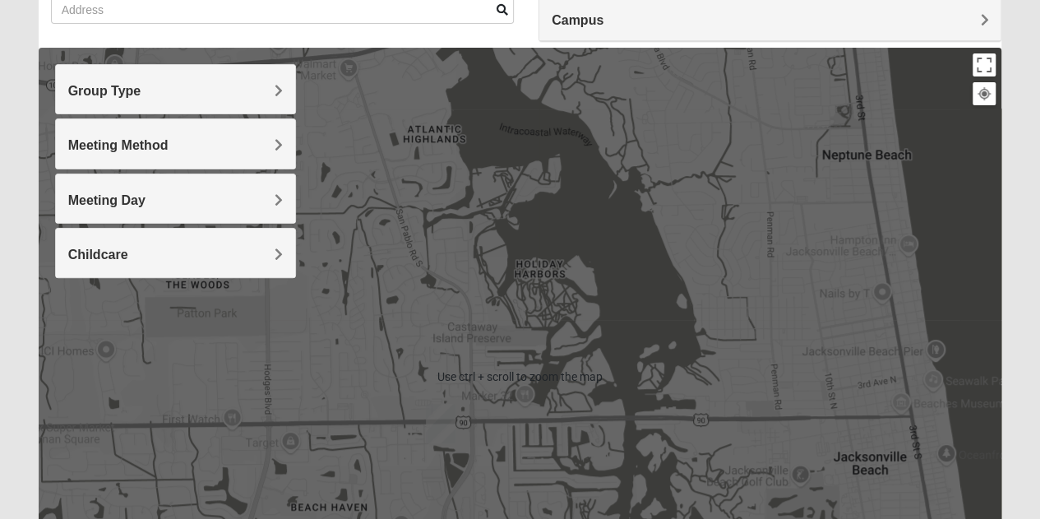
click at [242, 194] on h4 "Meeting Day" at bounding box center [175, 200] width 215 height 16
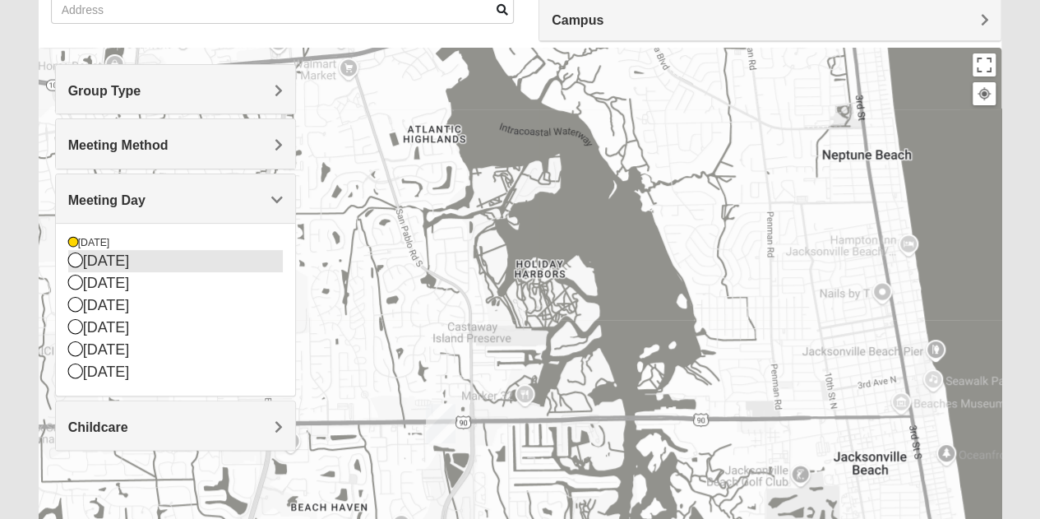
click at [72, 260] on icon at bounding box center [75, 259] width 15 height 15
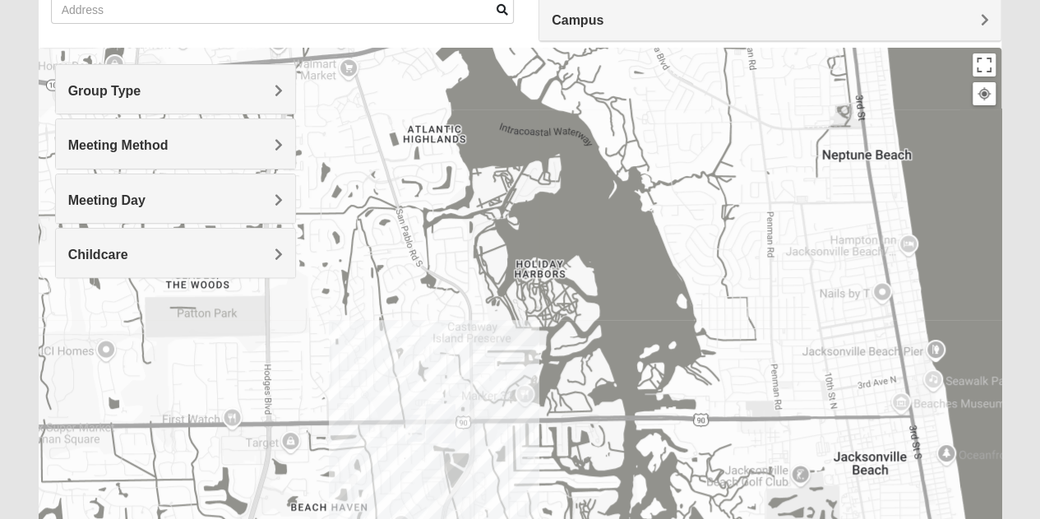
click at [413, 426] on img "Mixed Ollier 32250" at bounding box center [415, 427] width 20 height 27
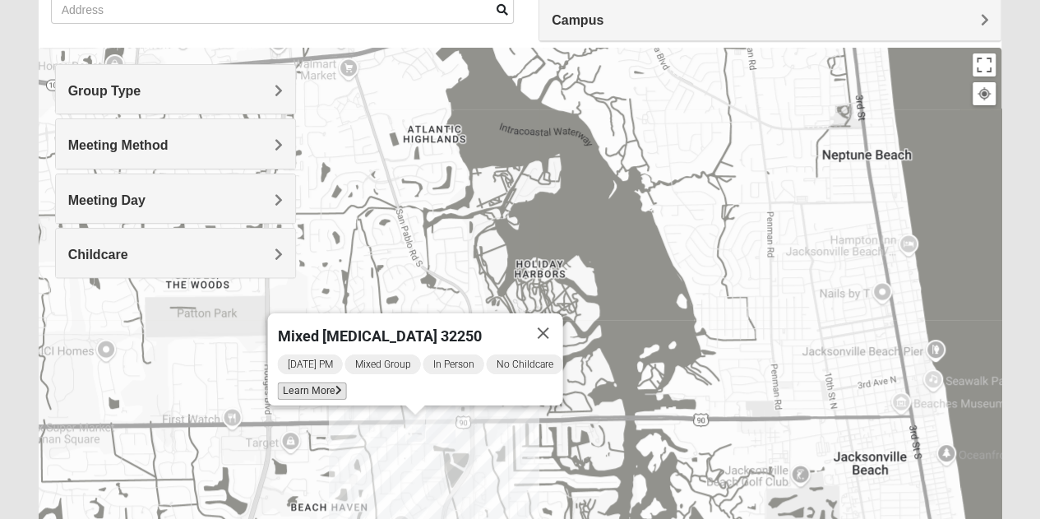
click at [312, 382] on span "Learn More" at bounding box center [311, 390] width 69 height 17
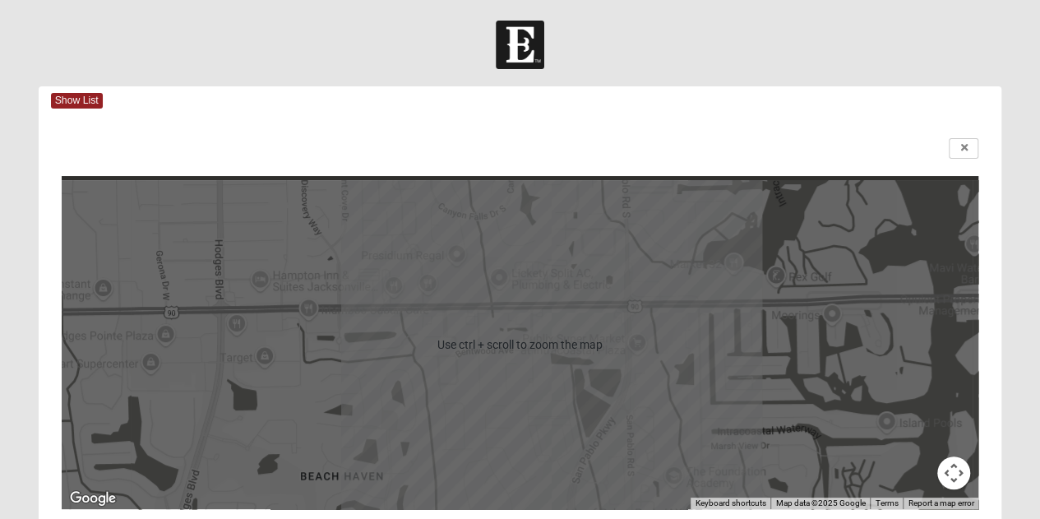
scroll to position [365, 0]
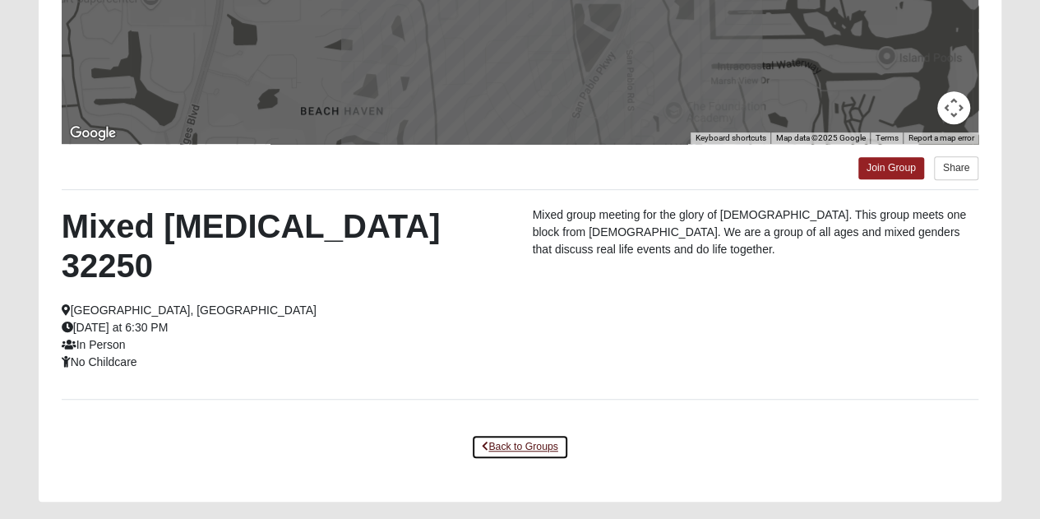
click at [519, 434] on link "Back to Groups" at bounding box center [519, 446] width 97 height 25
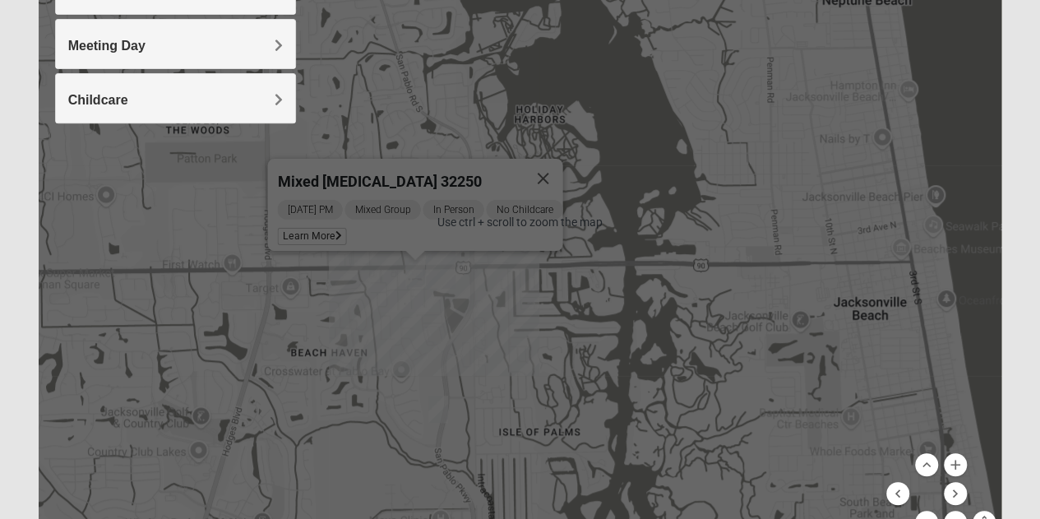
scroll to position [201, 0]
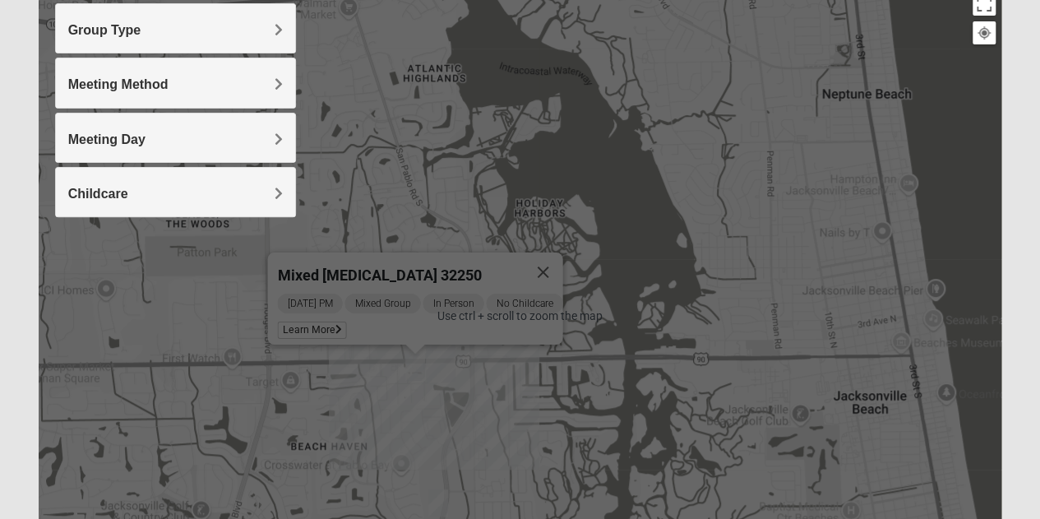
click at [166, 27] on h4 "Group Type" at bounding box center [175, 30] width 215 height 16
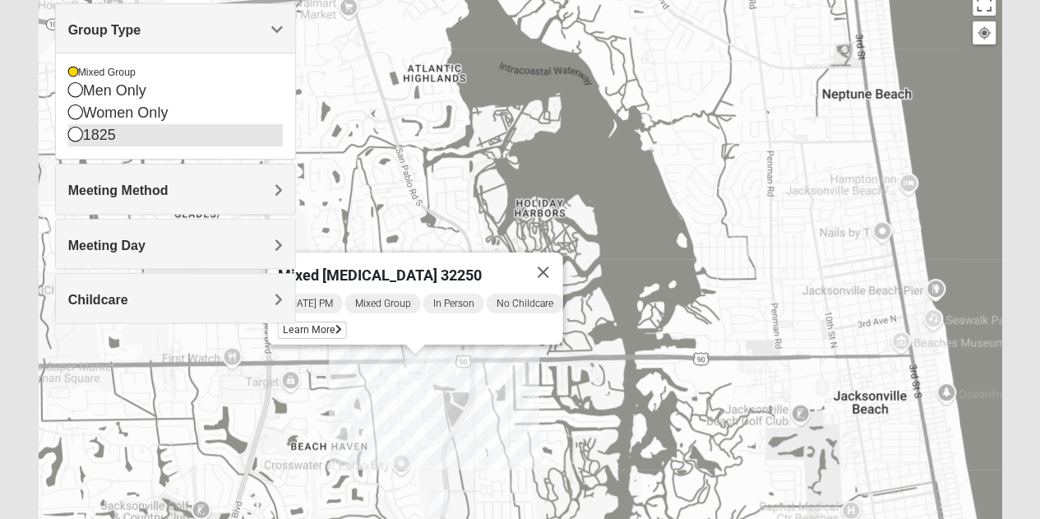
click at [69, 133] on icon at bounding box center [75, 134] width 15 height 15
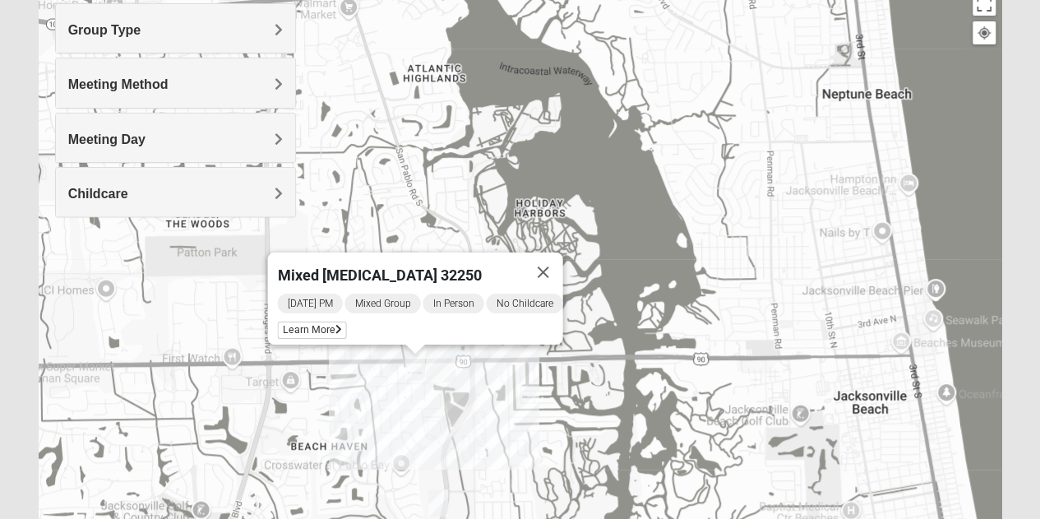
click at [430, 505] on img "Mixed Irish 32224" at bounding box center [438, 502] width 20 height 27
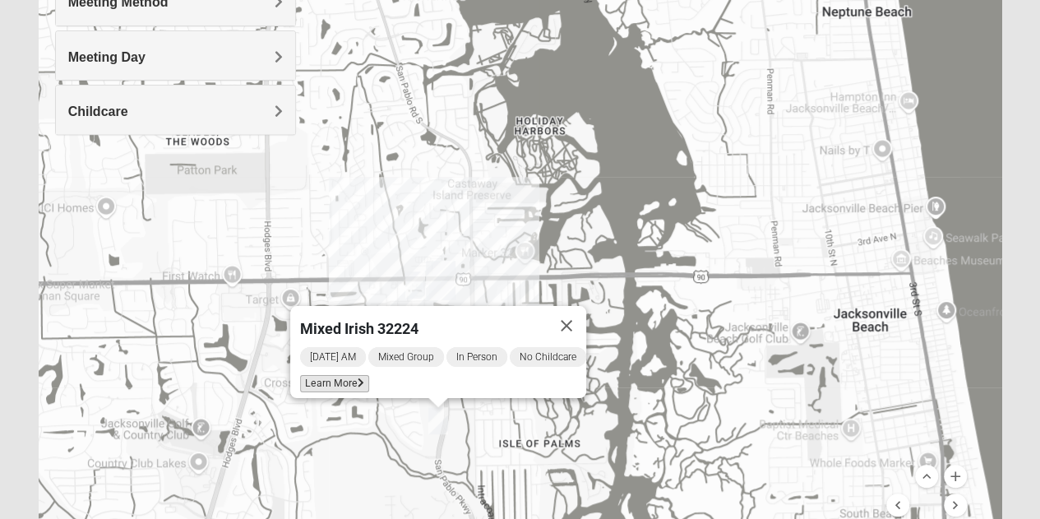
click at [336, 376] on span "Learn More" at bounding box center [334, 383] width 69 height 17
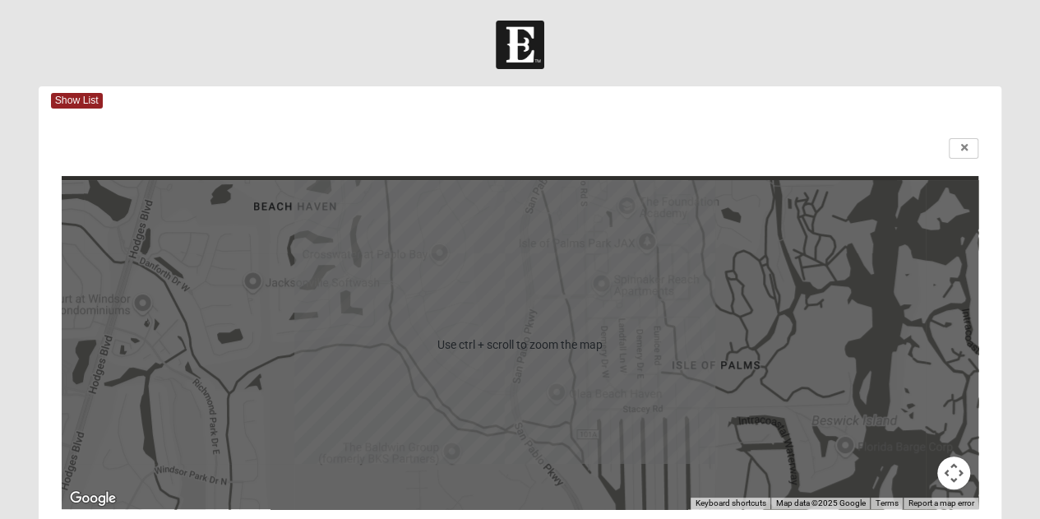
scroll to position [365, 0]
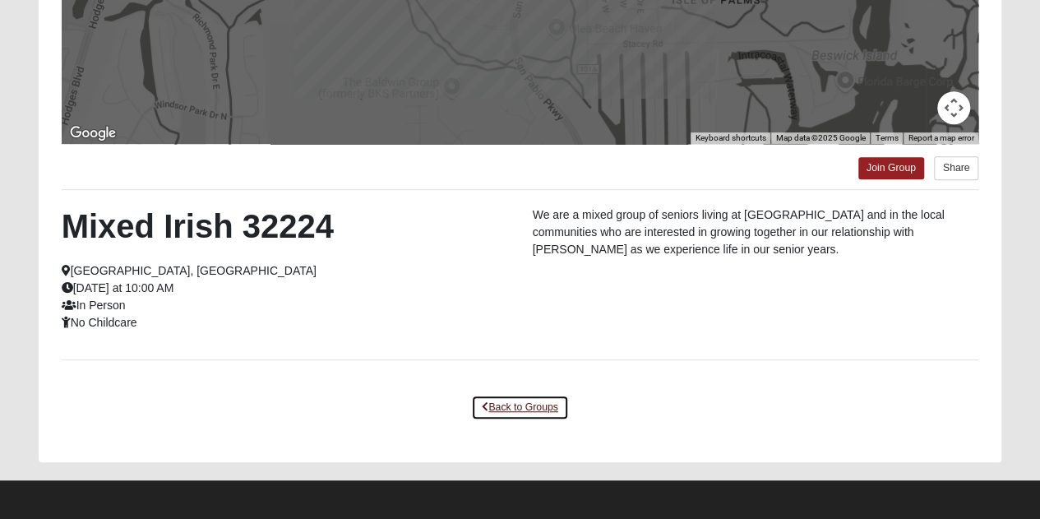
click at [526, 407] on link "Back to Groups" at bounding box center [519, 407] width 97 height 25
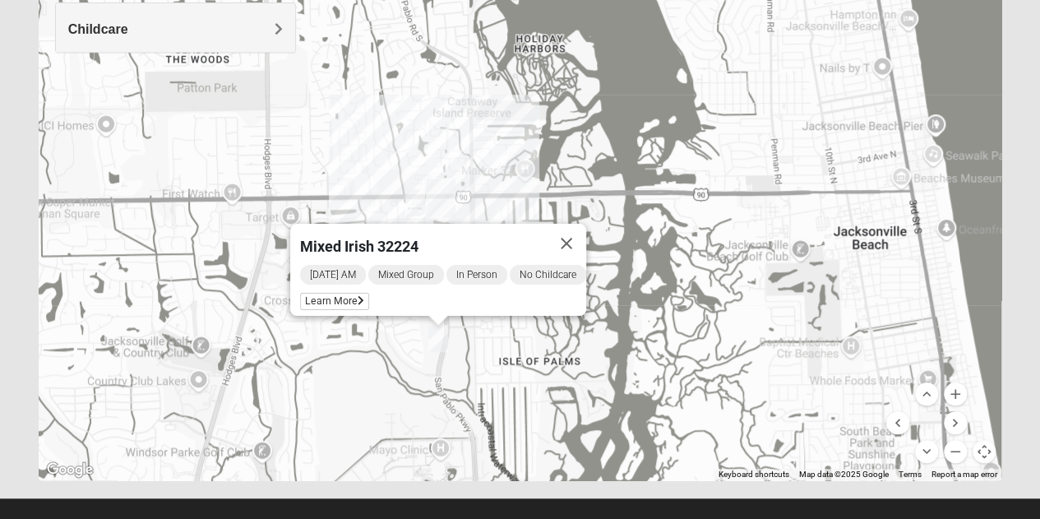
click at [413, 201] on img "Mixed Ollier 32250" at bounding box center [415, 202] width 20 height 27
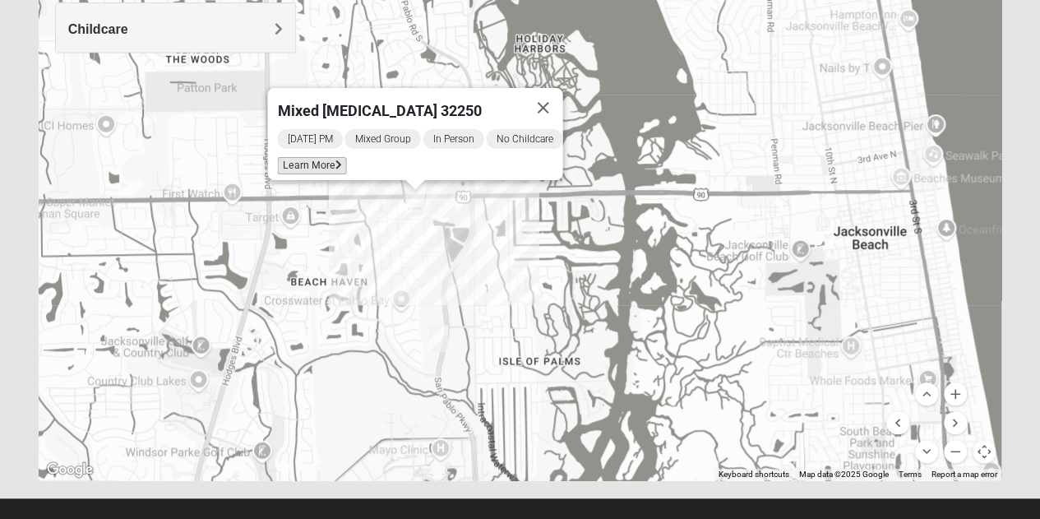
click at [297, 158] on span "Learn More" at bounding box center [311, 165] width 69 height 17
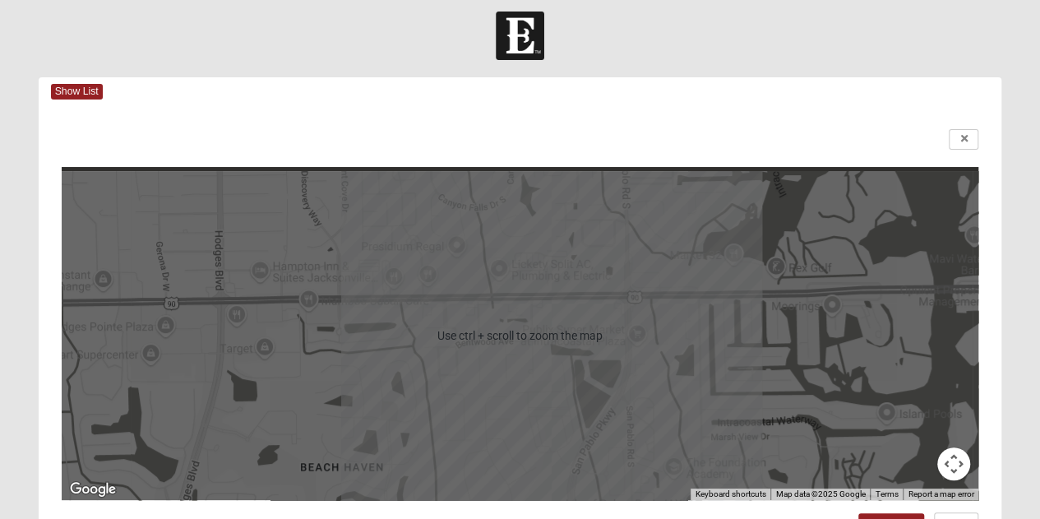
scroll to position [0, 0]
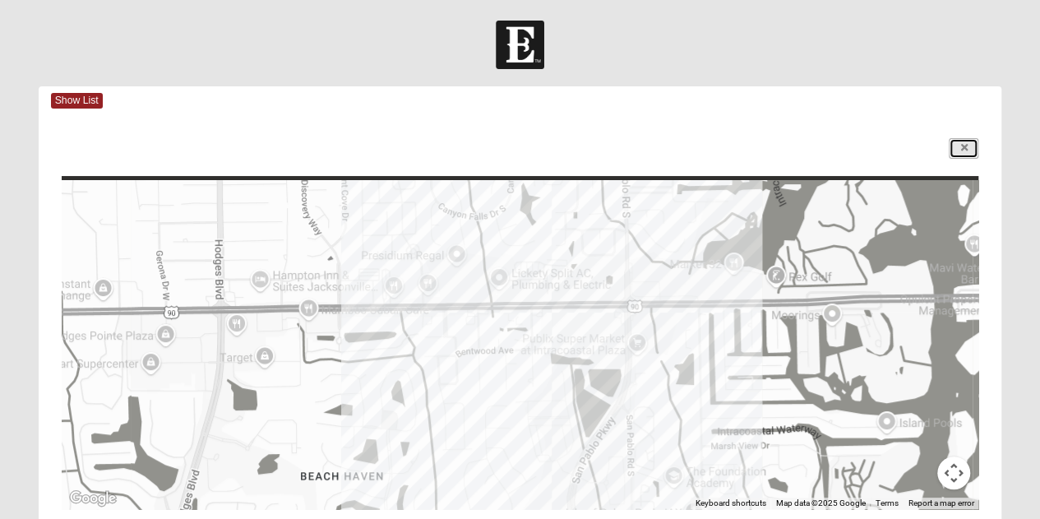
click at [968, 145] on link at bounding box center [963, 148] width 30 height 21
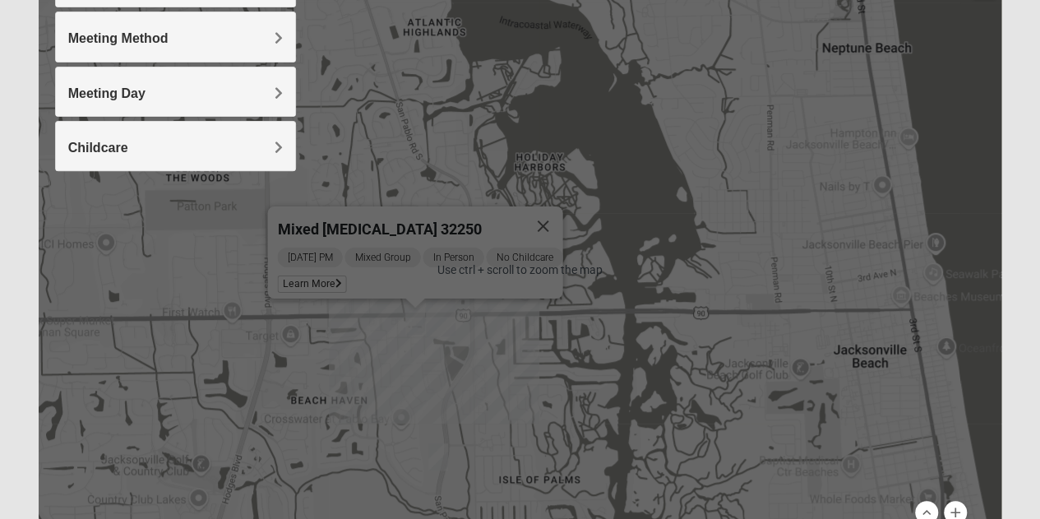
scroll to position [386, 0]
